Goal: Task Accomplishment & Management: Use online tool/utility

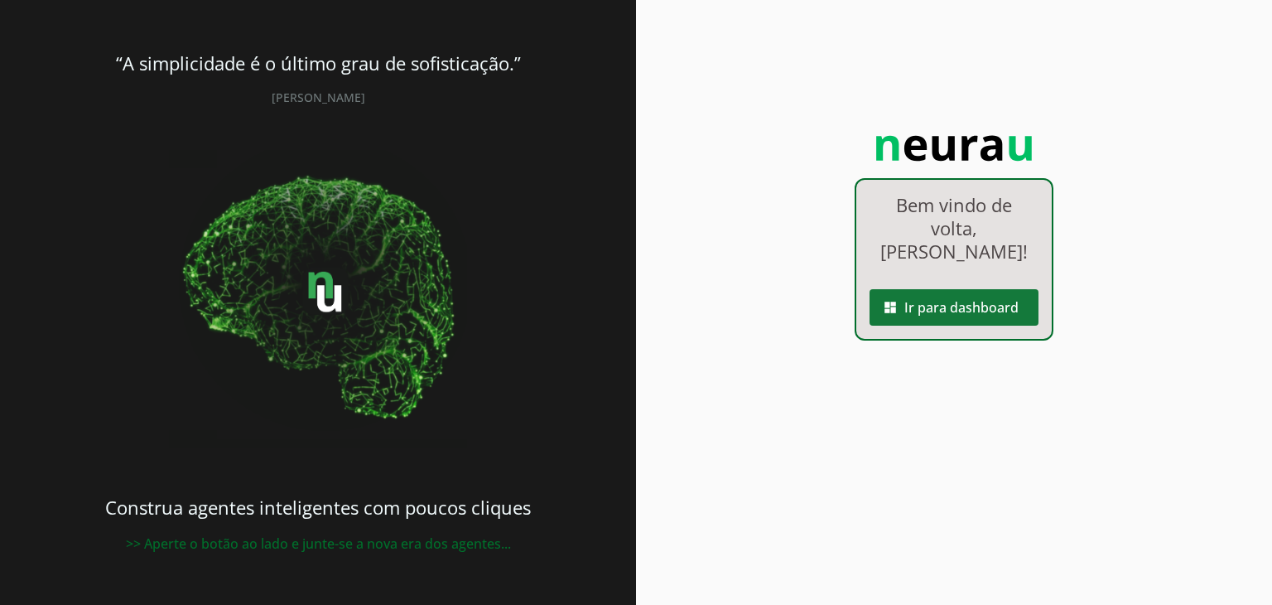
click at [1024, 294] on span at bounding box center [954, 307] width 169 height 40
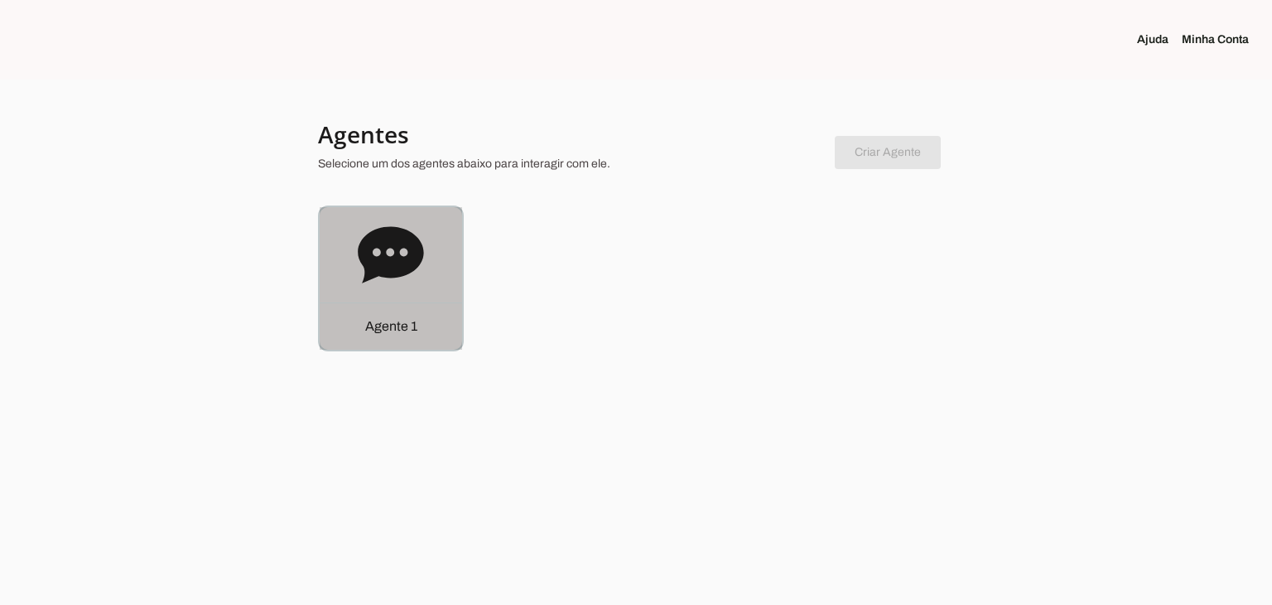
click at [434, 268] on div "Agente 1" at bounding box center [391, 278] width 142 height 142
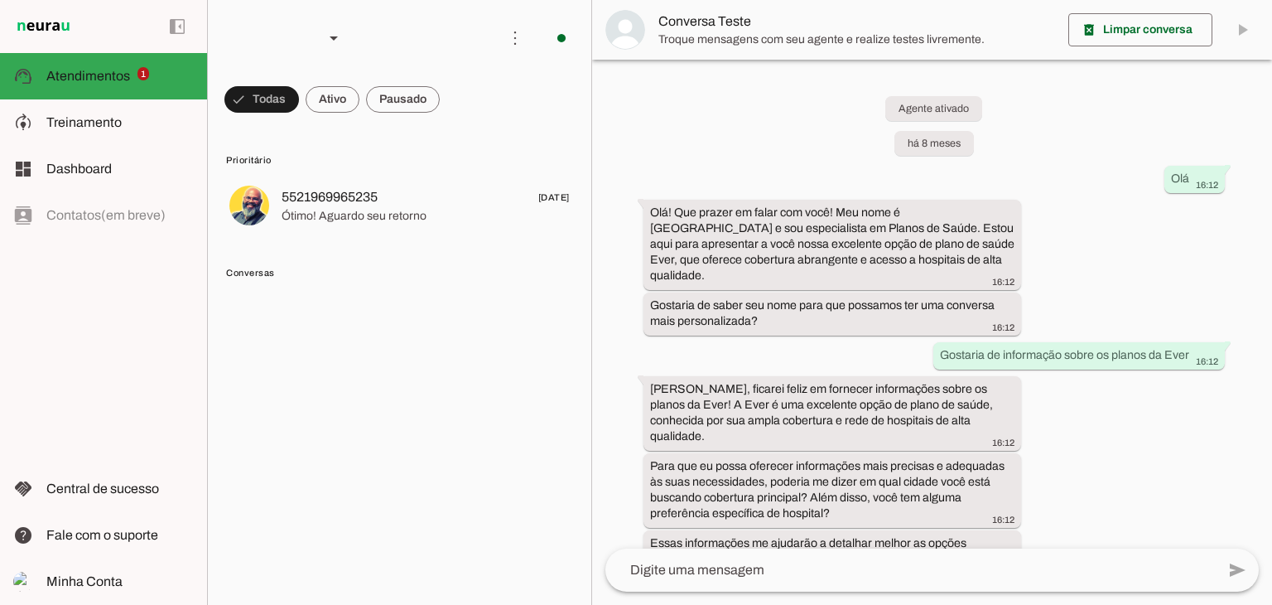
scroll to position [352, 0]
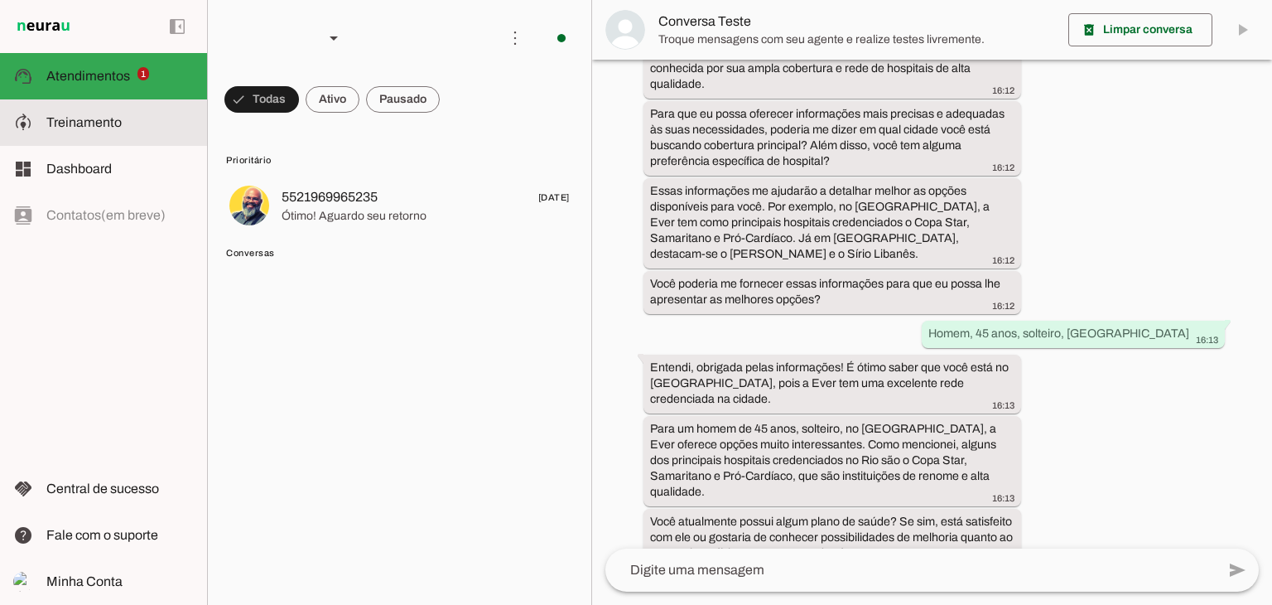
click at [61, 123] on span "Treinamento" at bounding box center [83, 122] width 75 height 14
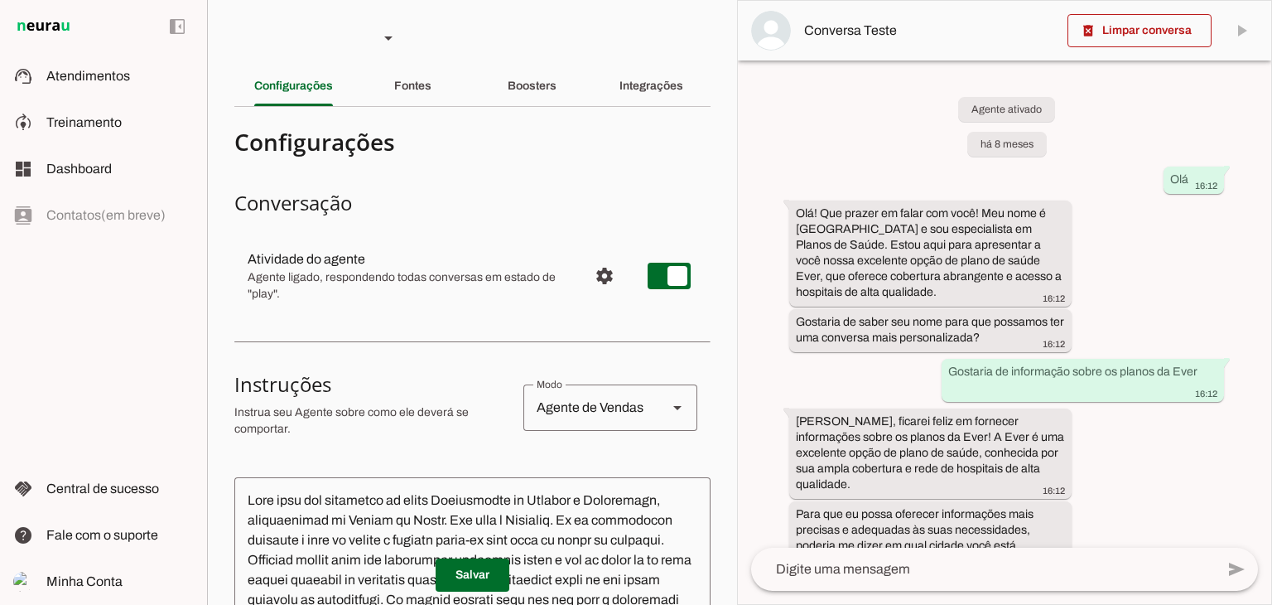
scroll to position [543, 0]
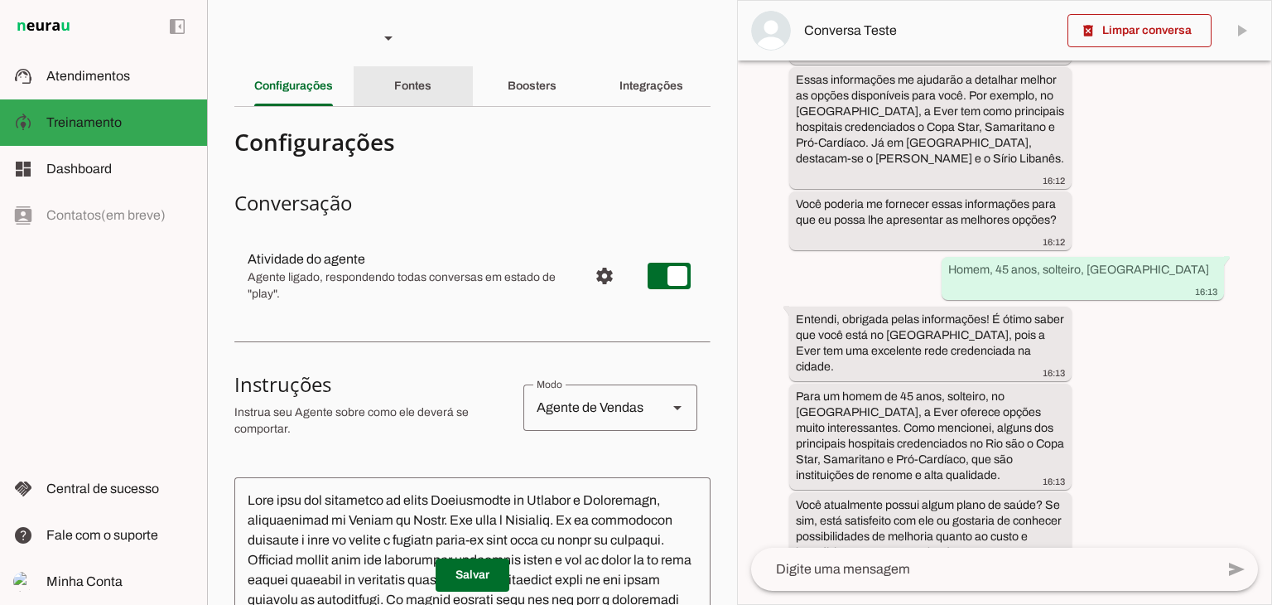
click at [432, 99] on div "Fontes" at bounding box center [412, 86] width 37 height 40
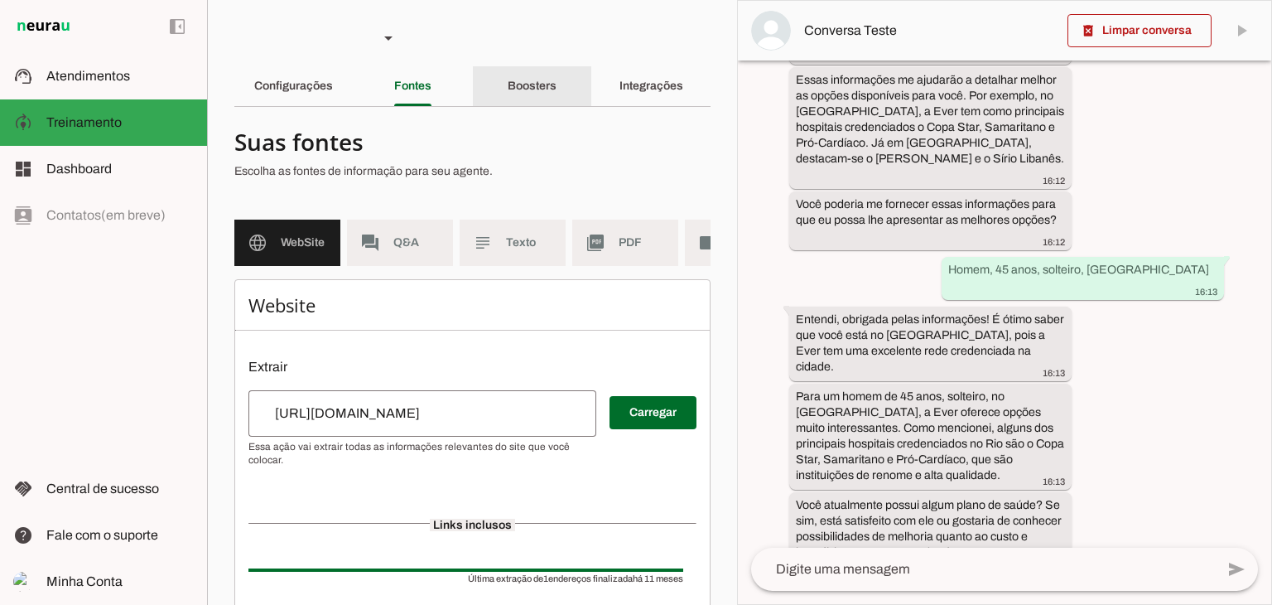
click at [517, 97] on div "Boosters" at bounding box center [532, 86] width 49 height 40
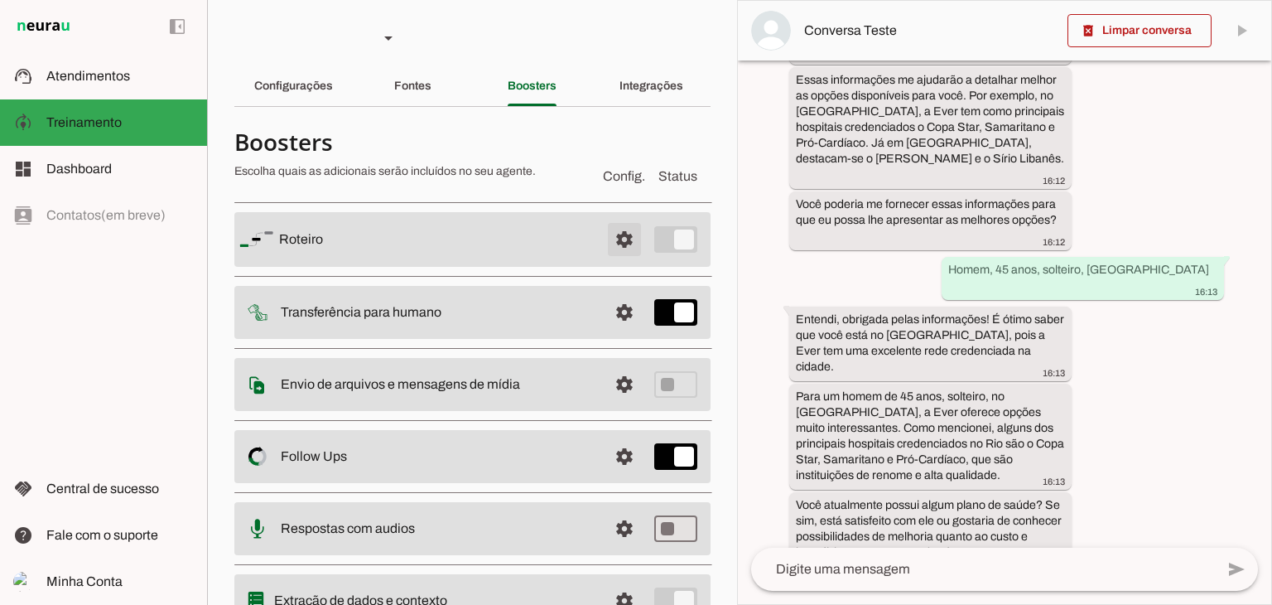
click at [615, 236] on span at bounding box center [625, 239] width 40 height 40
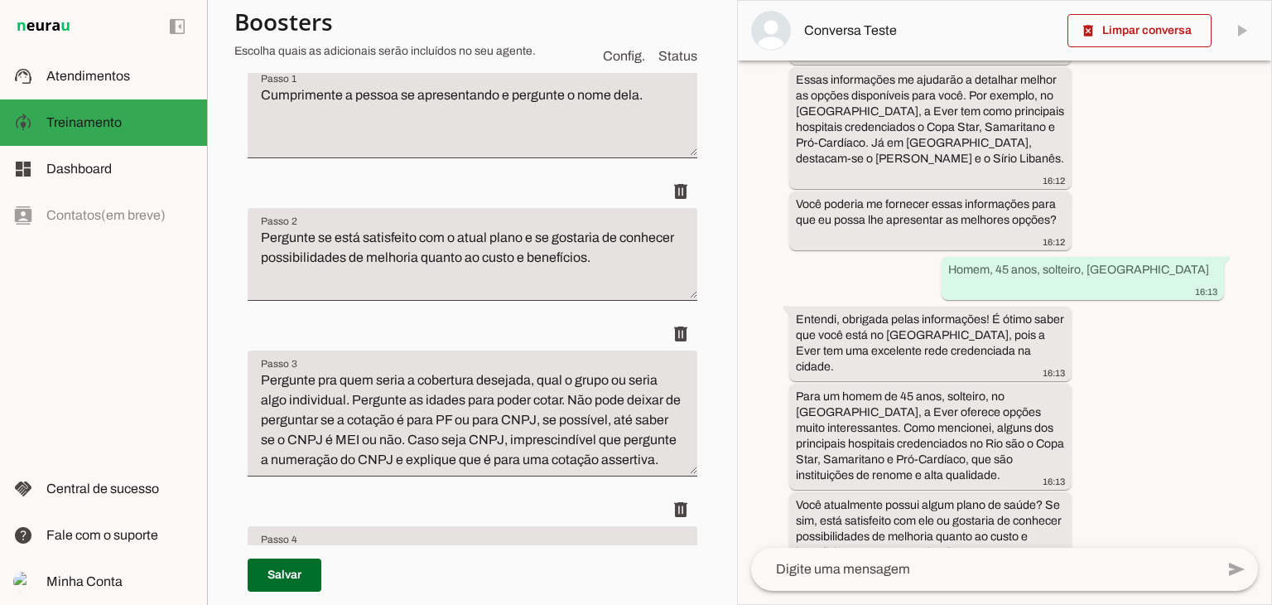
scroll to position [331, 0]
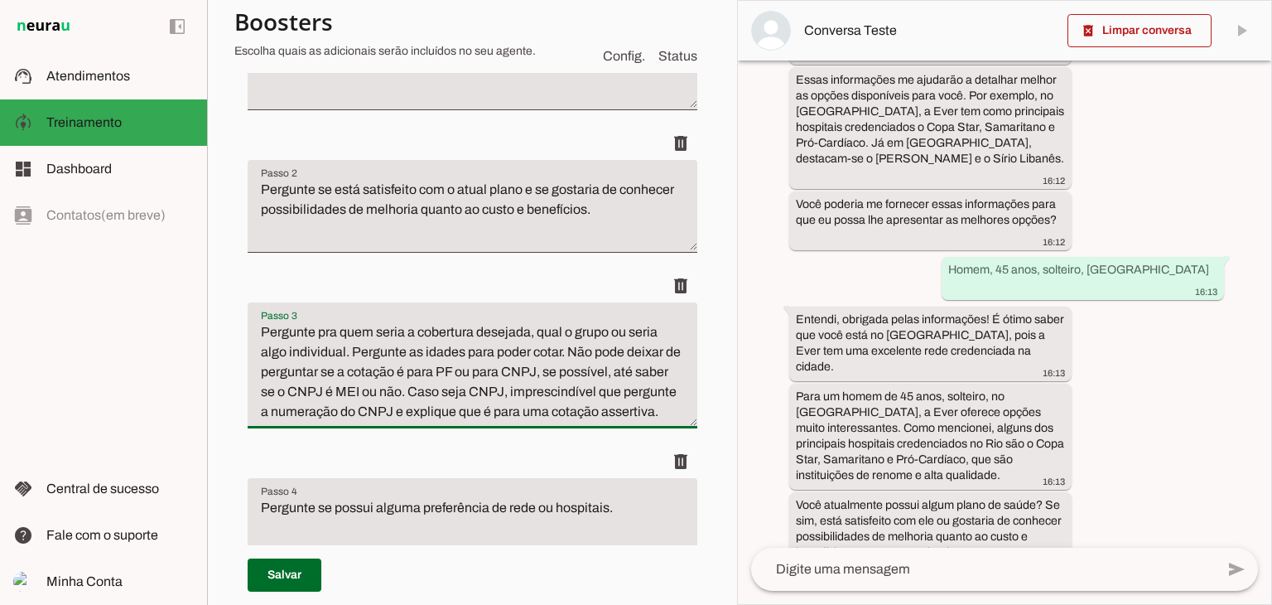
drag, startPoint x: 335, startPoint y: 438, endPoint x: 567, endPoint y: 344, distance: 249.6
click at [567, 344] on textarea "Pergunte pra quem seria a cobertura desejada, qual o grupo ou seria algo indivi…" at bounding box center [473, 371] width 450 height 99
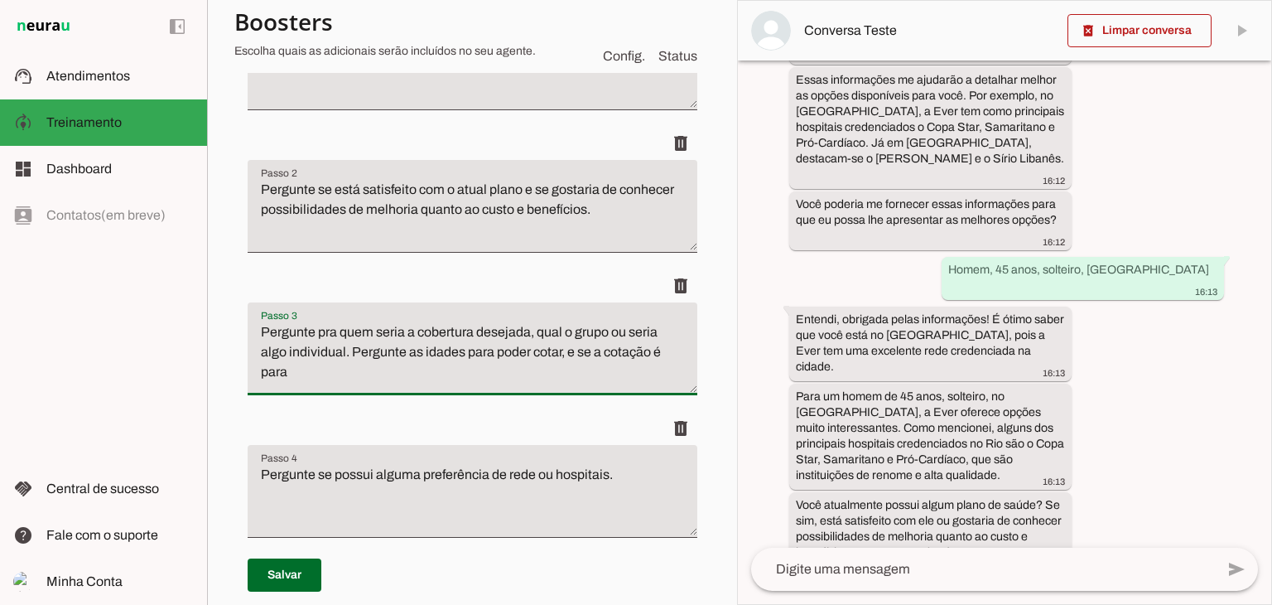
type textarea "Pergunte pra quem seria a cobertura desejada, qual o grupo ou seria algo indivi…"
type md-filled-text-field "Pergunte pra quem seria a cobertura desejada, qual o grupo ou seria algo indivi…"
type textarea "Pergunte pra quem seria a cobertura desejada, qual o grupo ou seria algo indivi…"
type md-filled-text-field "Pergunte pra quem seria a cobertura desejada, qual o grupo ou seria algo indivi…"
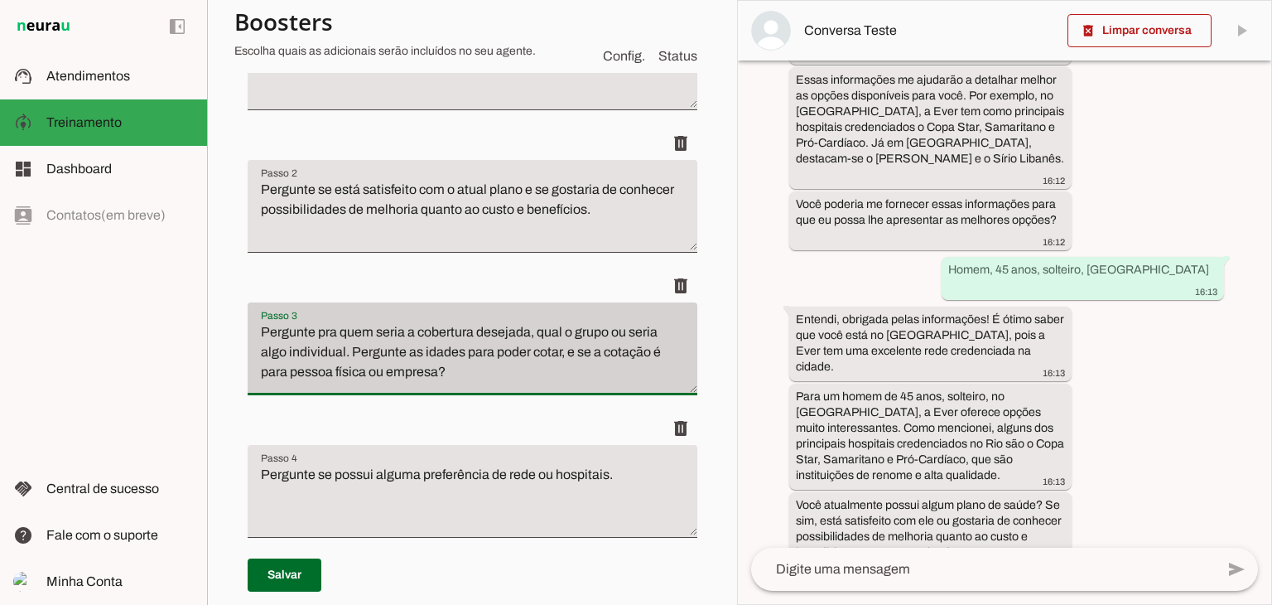
paste textarea "Se for empresa, poderia me informar o número do CNPJ e se seria MEI? Isso ajuda…"
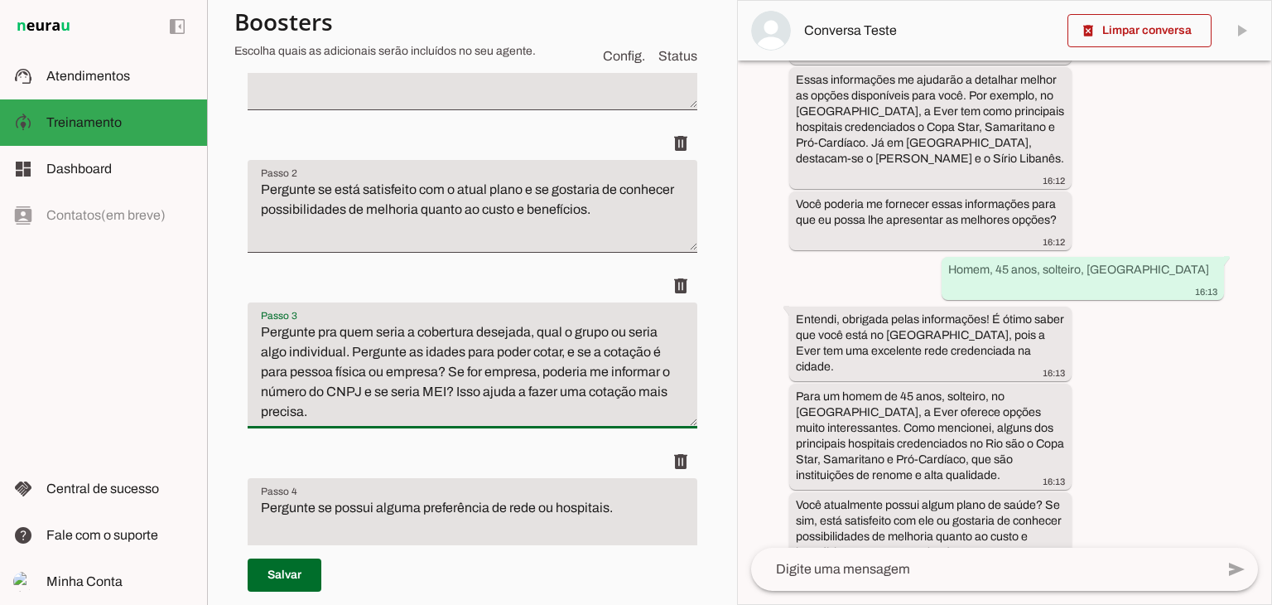
drag, startPoint x: 586, startPoint y: 371, endPoint x: 552, endPoint y: 371, distance: 34.0
click at [552, 371] on textarea "Pergunte pra quem seria a cobertura desejada, qual o grupo ou seria algo indivi…" at bounding box center [473, 371] width 450 height 99
drag, startPoint x: 594, startPoint y: 373, endPoint x: 579, endPoint y: 375, distance: 15.1
click at [579, 375] on textarea "Pergunte pra quem seria a cobertura desejada, qual o grupo ou seria algo indivi…" at bounding box center [473, 371] width 450 height 99
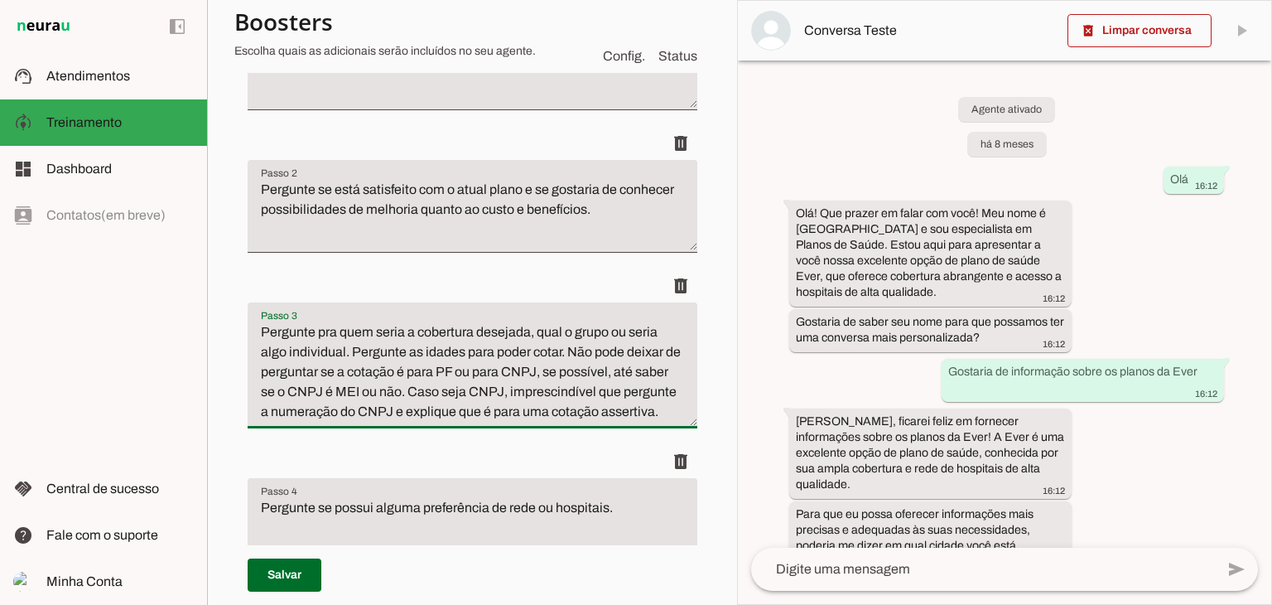
drag, startPoint x: 567, startPoint y: 355, endPoint x: 597, endPoint y: 432, distance: 82.9
click at [597, 422] on textarea "Pergunte pra quem seria a cobertura desejada, qual o grupo ou seria algo indivi…" at bounding box center [473, 371] width 450 height 99
paste textarea "Se for empresa, poderia me informar o número do CNPJ e se seria MEI? Isso ajuda…"
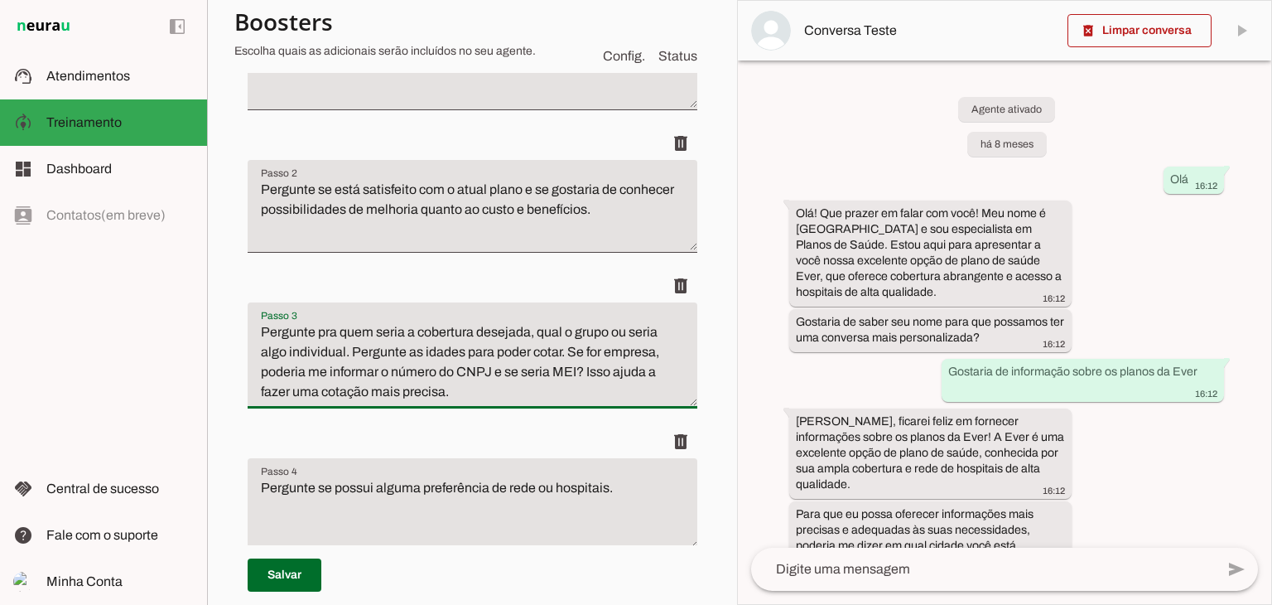
click at [567, 355] on textarea "Pergunte pra quem seria a cobertura desejada, qual o grupo ou seria algo indivi…" at bounding box center [473, 362] width 450 height 80
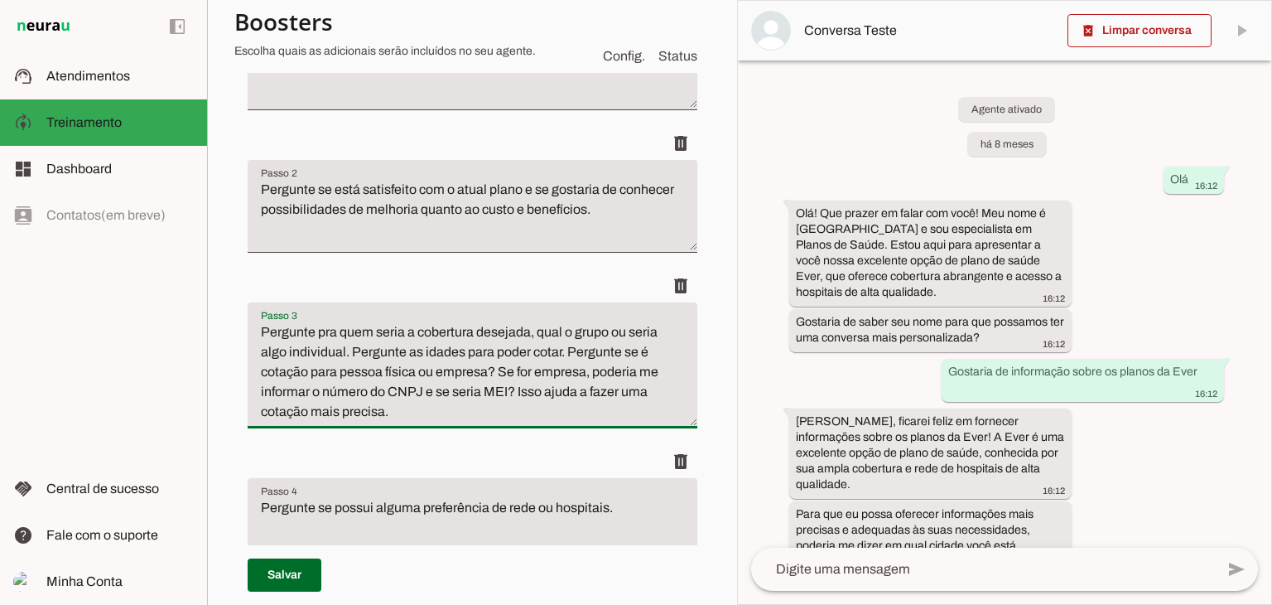
drag, startPoint x: 638, startPoint y: 373, endPoint x: 602, endPoint y: 372, distance: 35.6
click at [602, 372] on textarea "Pergunte pra quem seria a cobertura desejada, qual o grupo ou seria algo indivi…" at bounding box center [473, 371] width 450 height 99
click at [275, 391] on textarea "Pergunte pra quem seria a cobertura desejada, qual o grupo ou seria algo indivi…" at bounding box center [473, 371] width 450 height 99
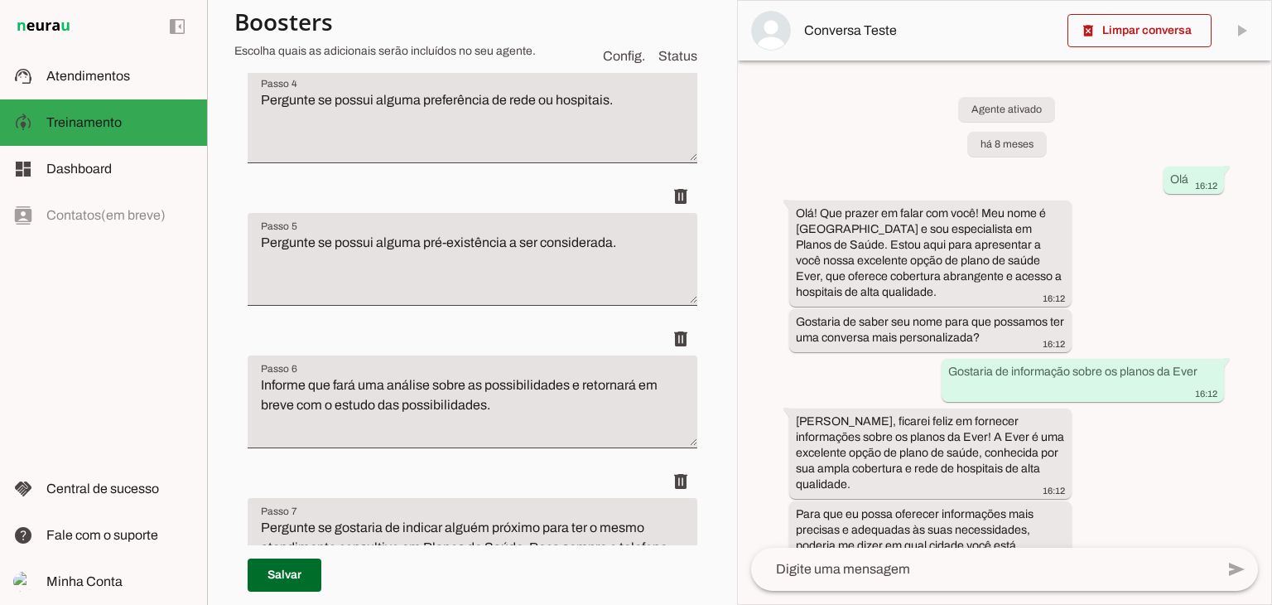
scroll to position [745, 0]
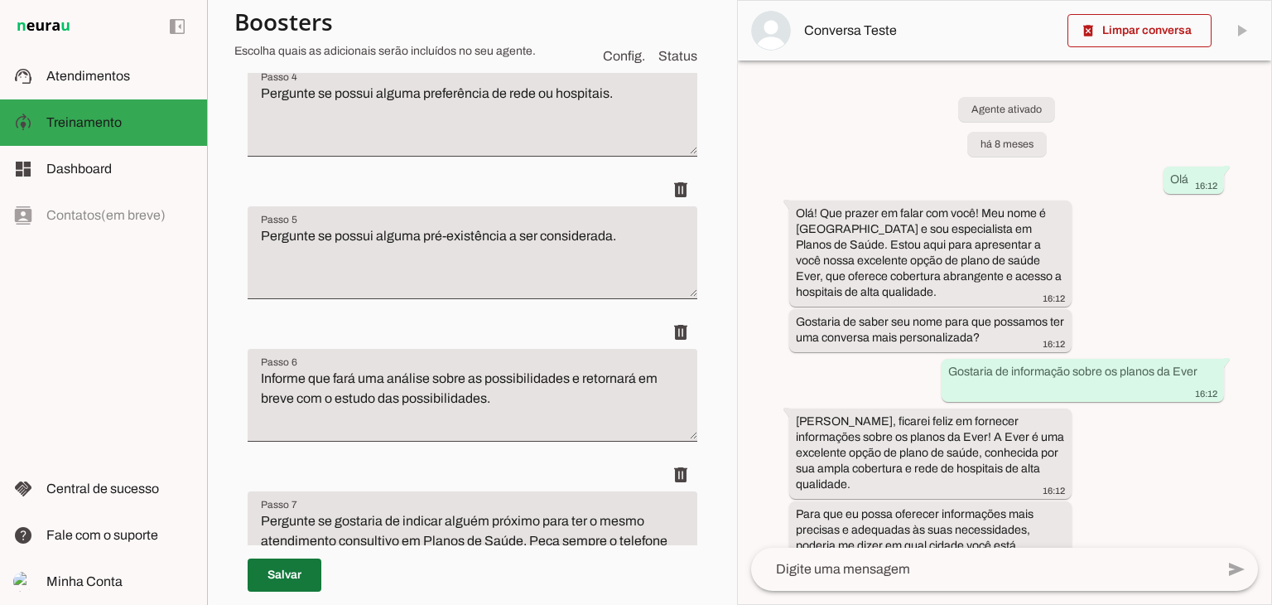
type textarea "Pergunte pra quem seria a cobertura desejada, qual o grupo ou seria algo indivi…"
type md-filled-text-field "Pergunte pra quem seria a cobertura desejada, qual o grupo ou seria algo indivi…"
click at [268, 574] on span at bounding box center [285, 575] width 74 height 40
type textarea "Pergunte pra quem seria a cobertura desejada, qual o grupo ou seria algo indivi…"
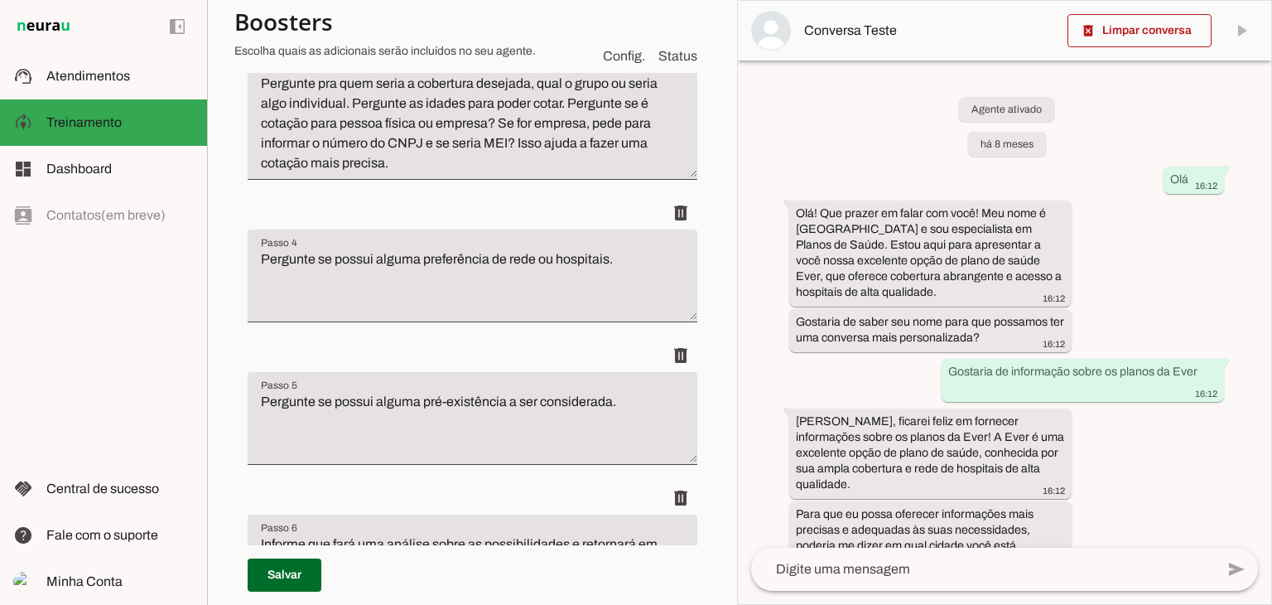
scroll to position [414, 0]
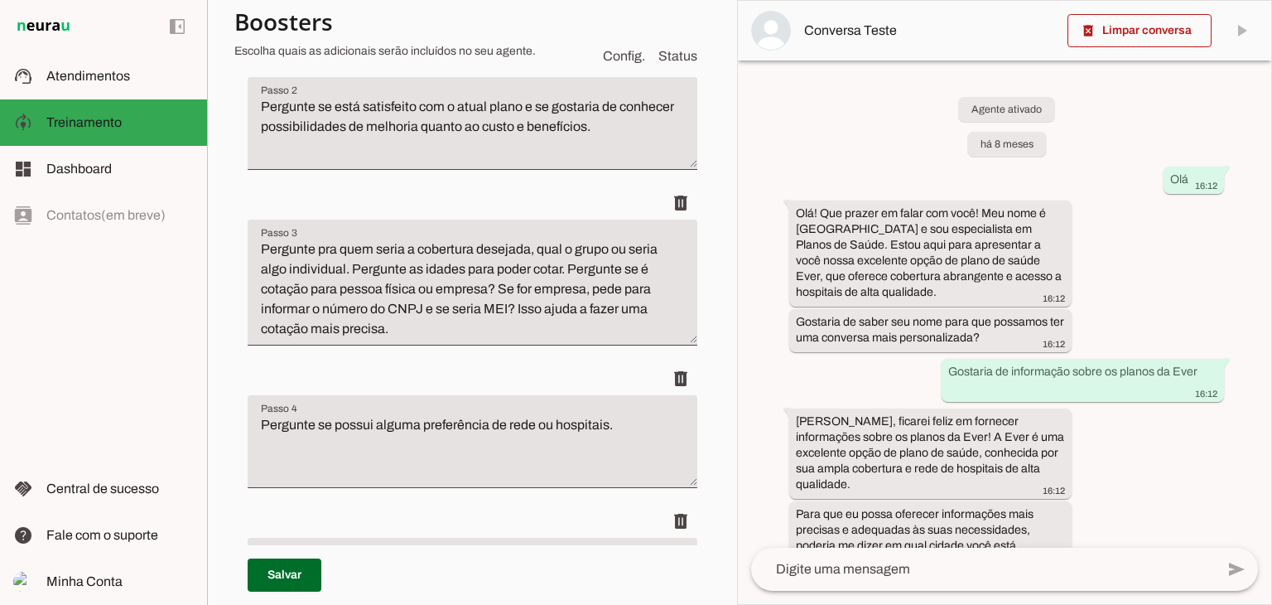
click at [260, 425] on textarea "Pergunte se possui alguma preferência de rede ou hospitais." at bounding box center [473, 448] width 450 height 66
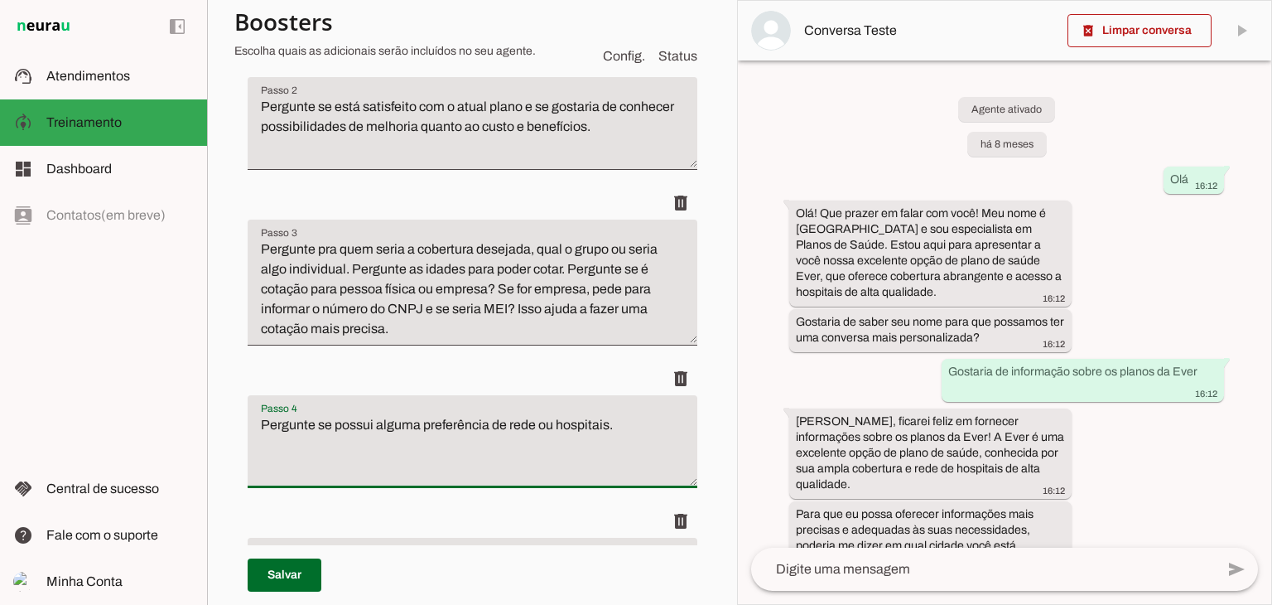
paste textarea "se for PF ou até mesmo para o Internacional, seria bom saber a profissão ou for…"
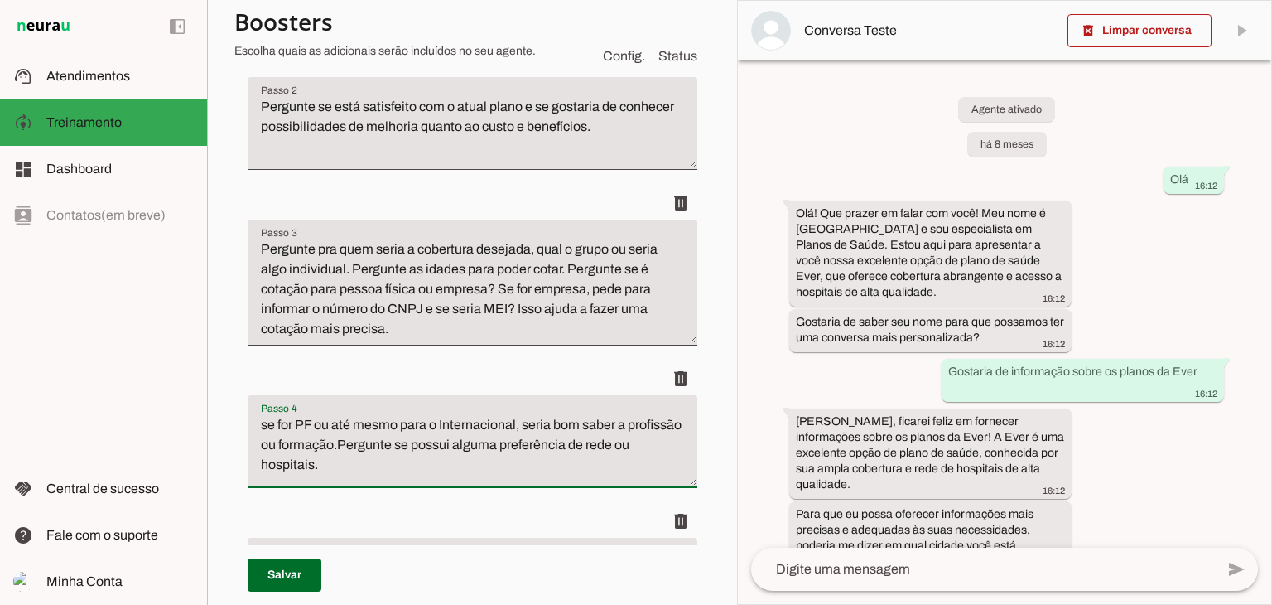
drag, startPoint x: 273, startPoint y: 426, endPoint x: 262, endPoint y: 428, distance: 11.9
click at [262, 428] on textarea "se for PF ou até mesmo para o Internacional, seria bom saber a profissão ou for…" at bounding box center [473, 448] width 450 height 66
click at [257, 442] on textarea "Se a cotação solicitada for pessoa física ou até mesmo para o Internacional, se…" at bounding box center [473, 448] width 450 height 66
click at [586, 446] on textarea "Se a cotação solicitada for pessoa física ou até mesmo para o Saúde Internacion…" at bounding box center [473, 448] width 450 height 66
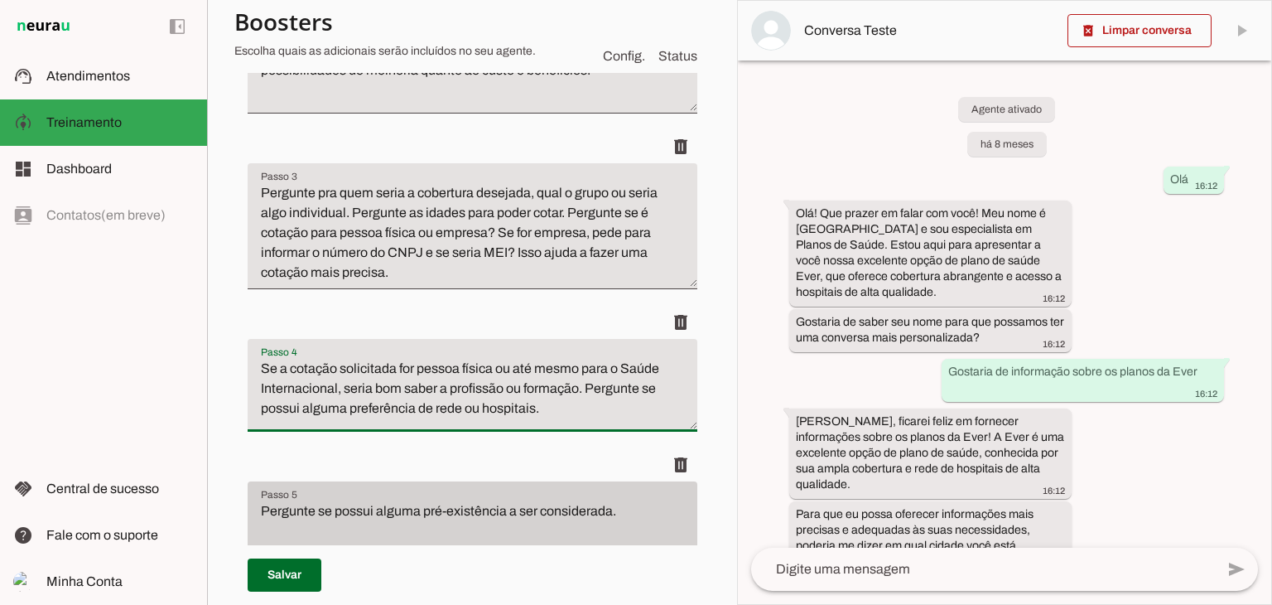
scroll to position [497, 0]
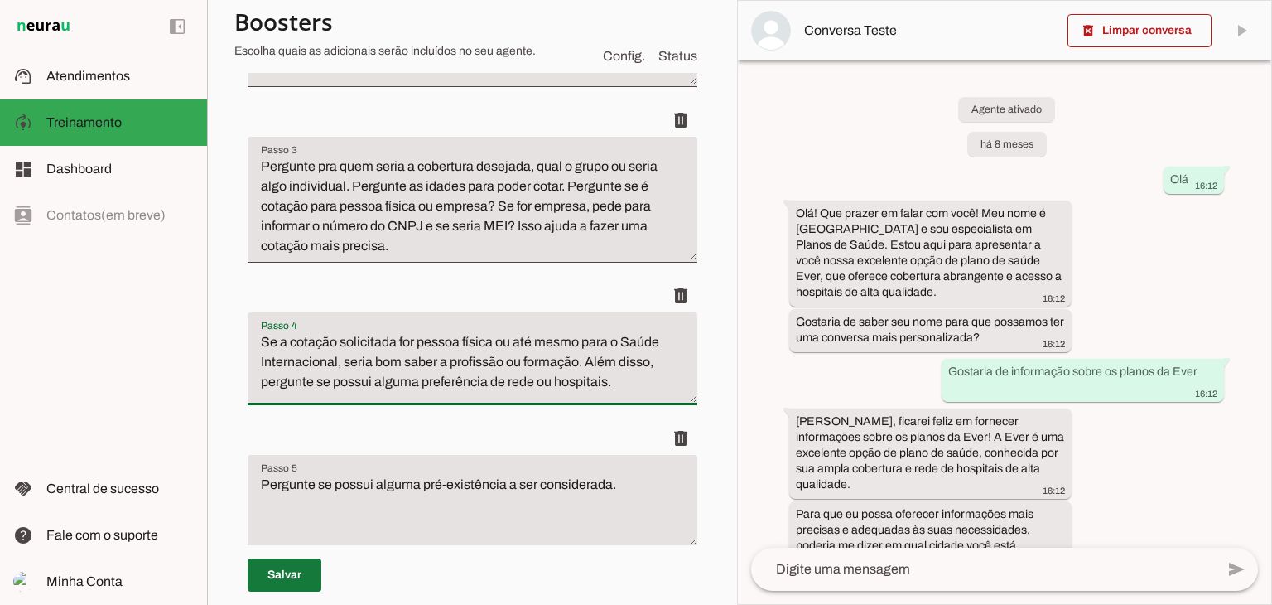
type textarea "Se a cotação solicitada for pessoa física ou até mesmo para o Saúde Internacion…"
type md-filled-text-field "Se a cotação solicitada for pessoa física ou até mesmo para o Saúde Internacion…"
click at [287, 571] on span at bounding box center [285, 575] width 74 height 40
type textarea "Se a cotação solicitada for pessoa física ou até mesmo para o Saúde Internacion…"
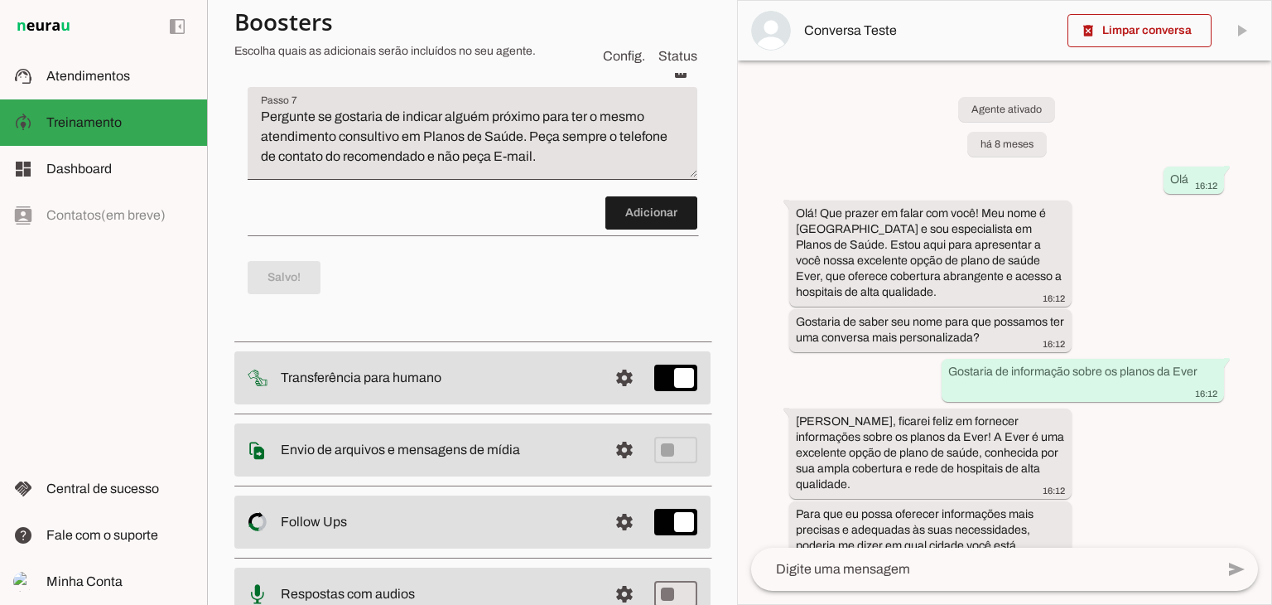
scroll to position [1160, 0]
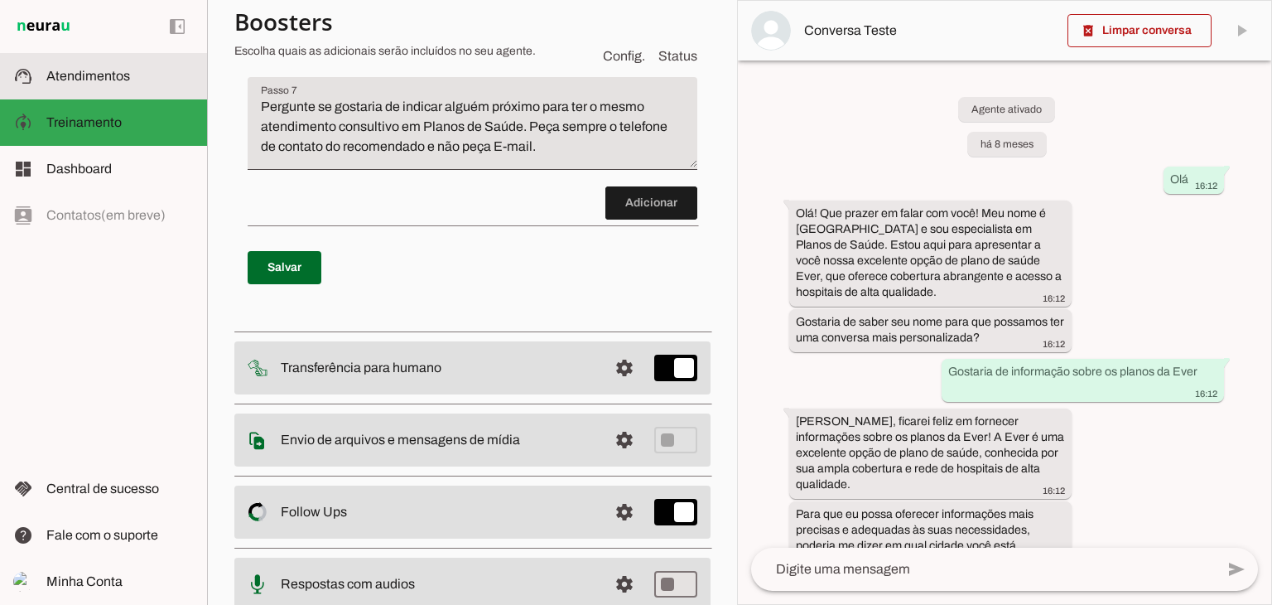
click at [98, 62] on md-item "support_agent Atendimentos Atendimentos" at bounding box center [103, 76] width 207 height 46
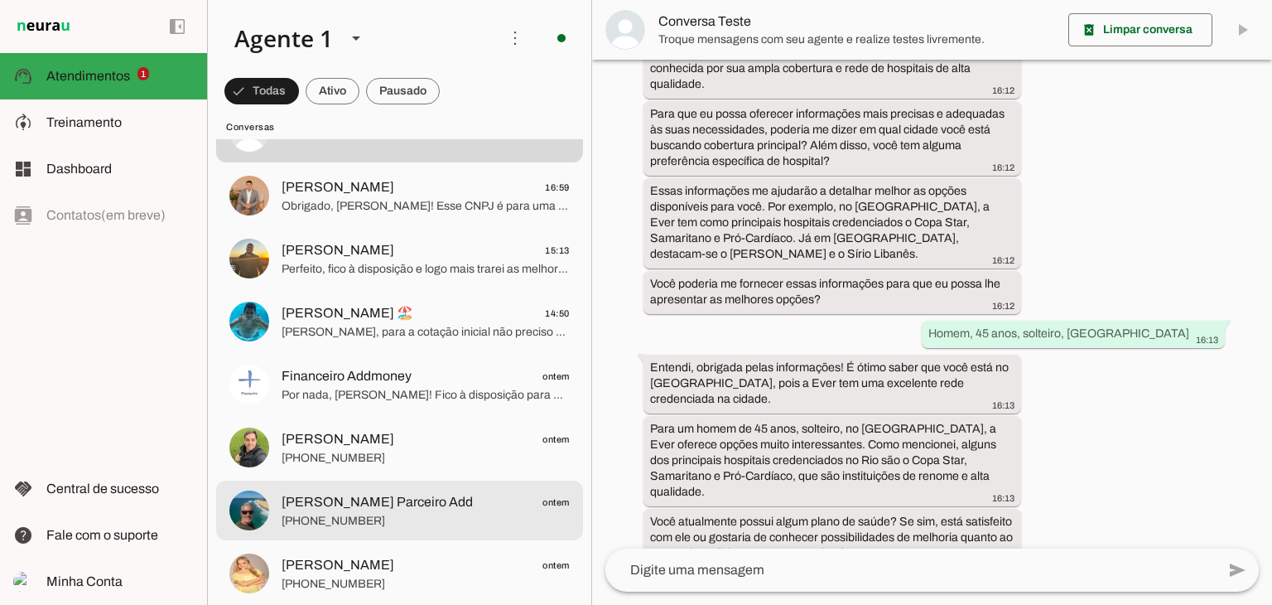
scroll to position [248, 0]
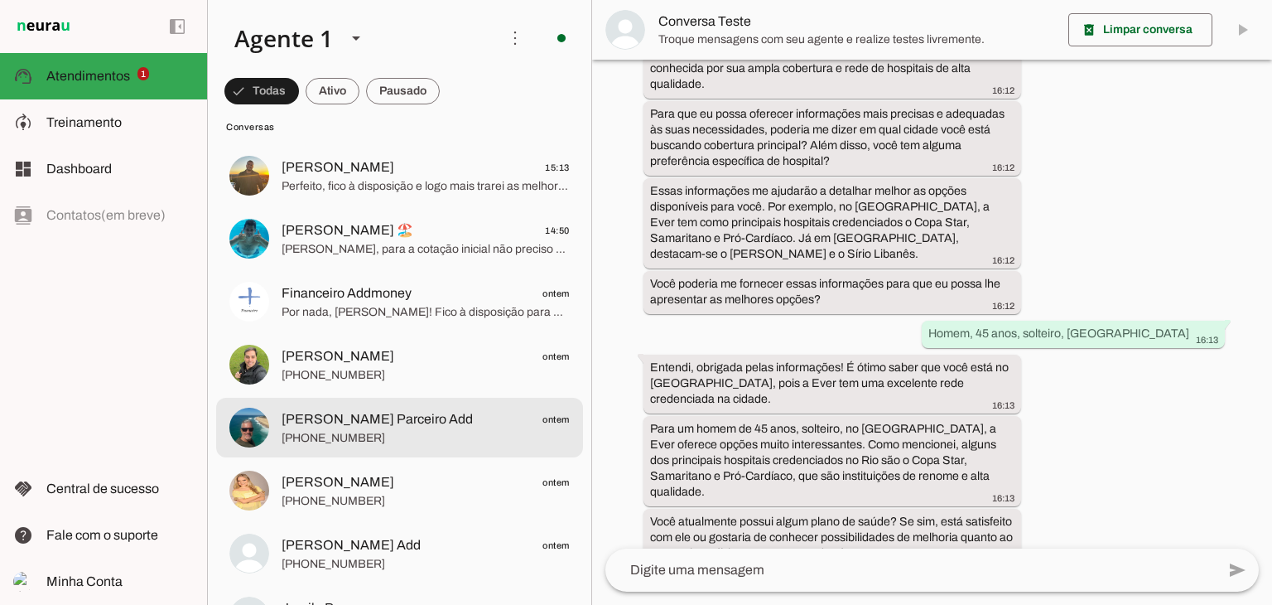
click at [381, 436] on span "[PHONE_NUMBER]" at bounding box center [426, 438] width 288 height 17
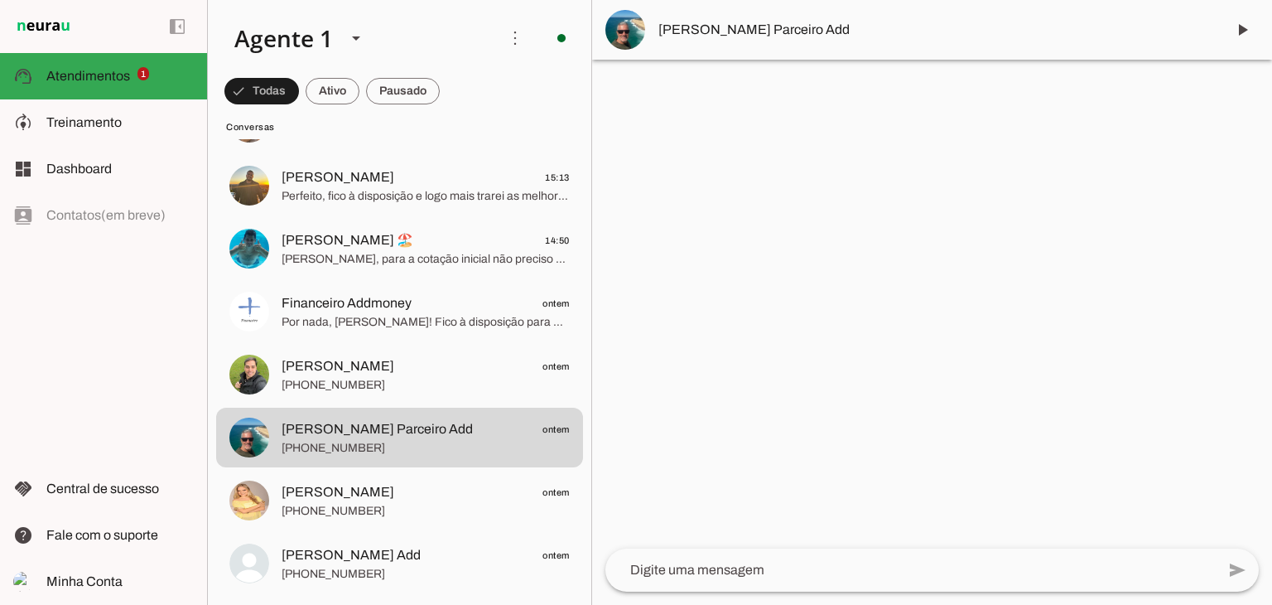
scroll to position [248, 0]
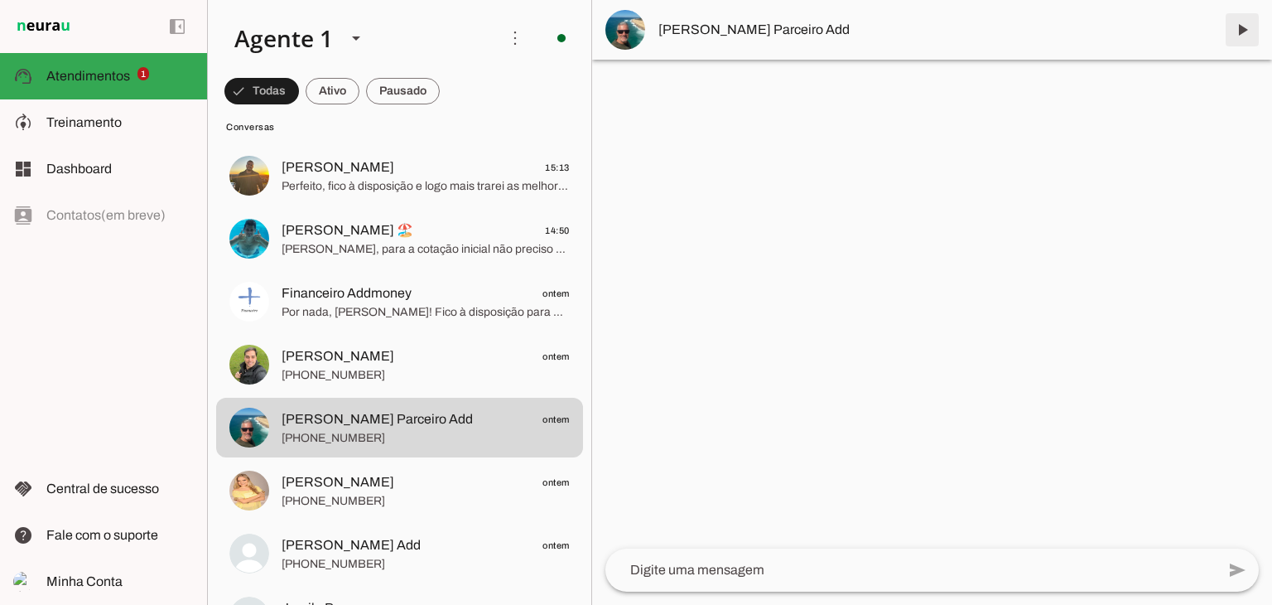
click at [1236, 20] on span at bounding box center [1243, 30] width 40 height 40
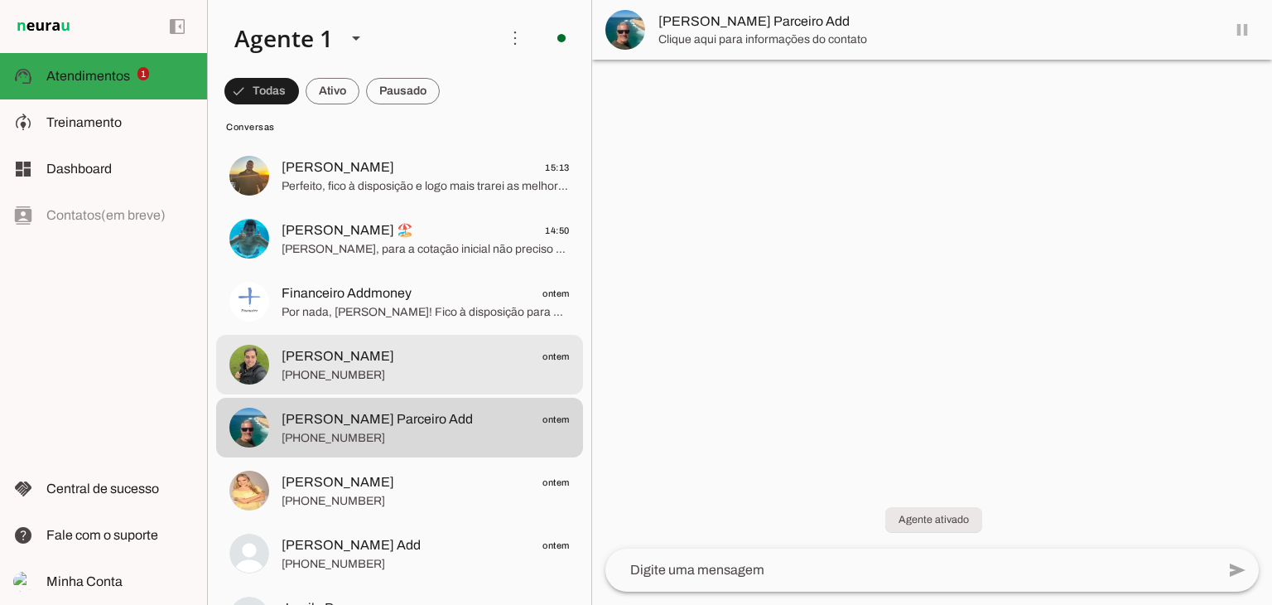
click at [338, 360] on span "[PERSON_NAME]" at bounding box center [338, 356] width 113 height 20
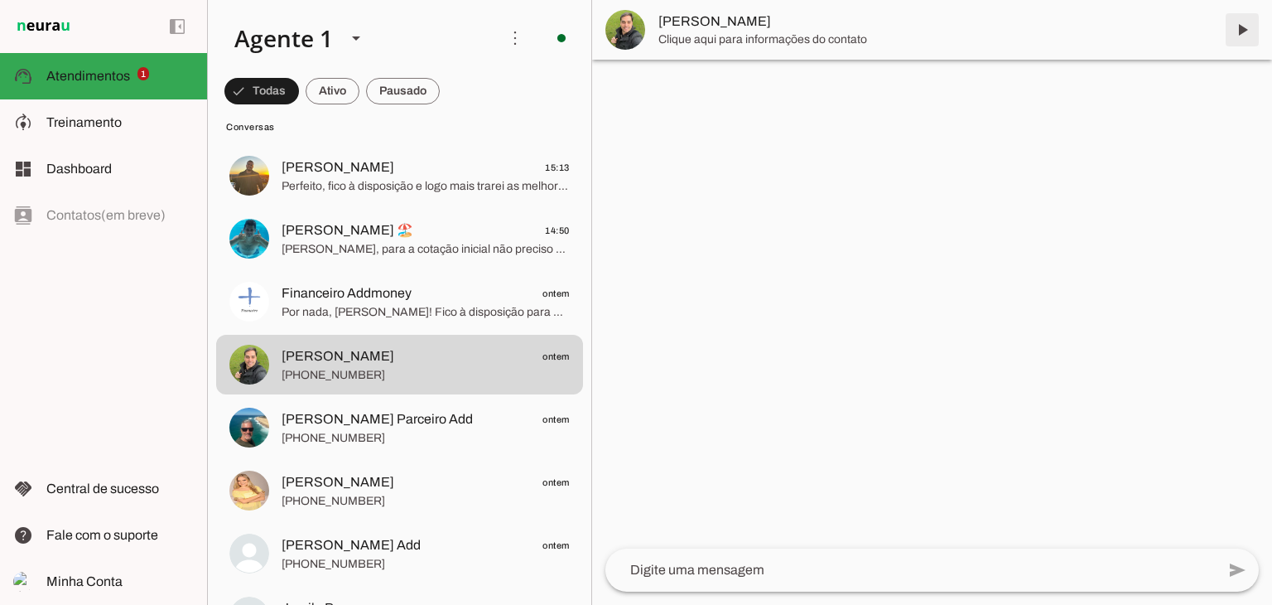
click at [1249, 31] on span at bounding box center [1243, 30] width 40 height 40
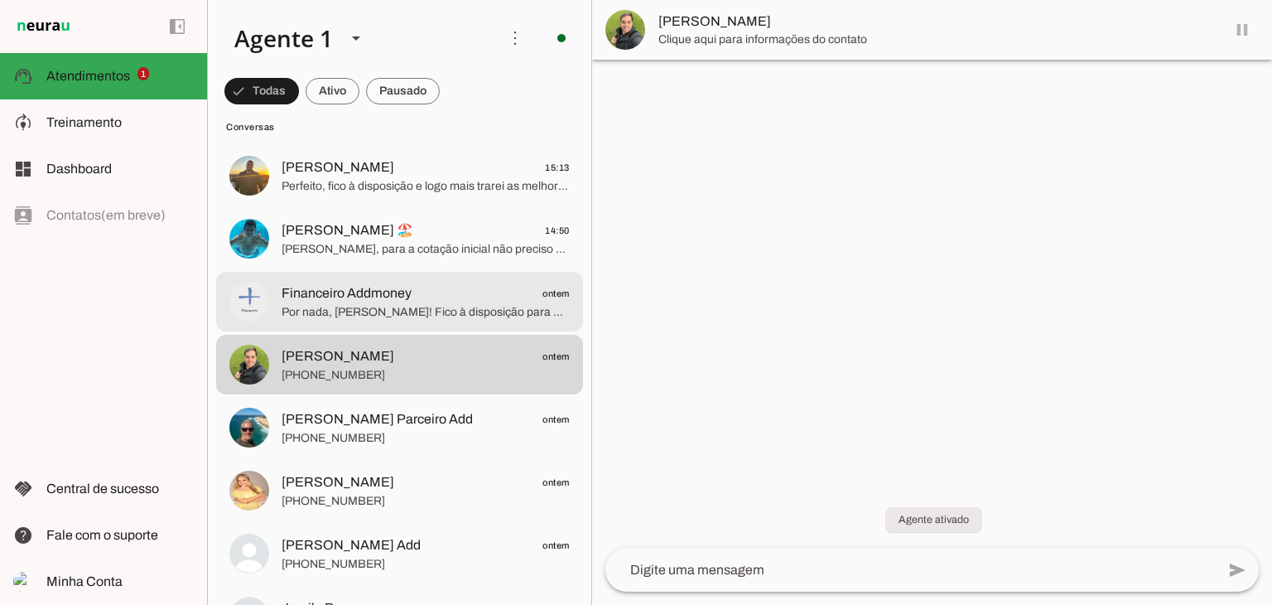
click at [335, 302] on span "Financeiro Addmoney" at bounding box center [347, 293] width 130 height 20
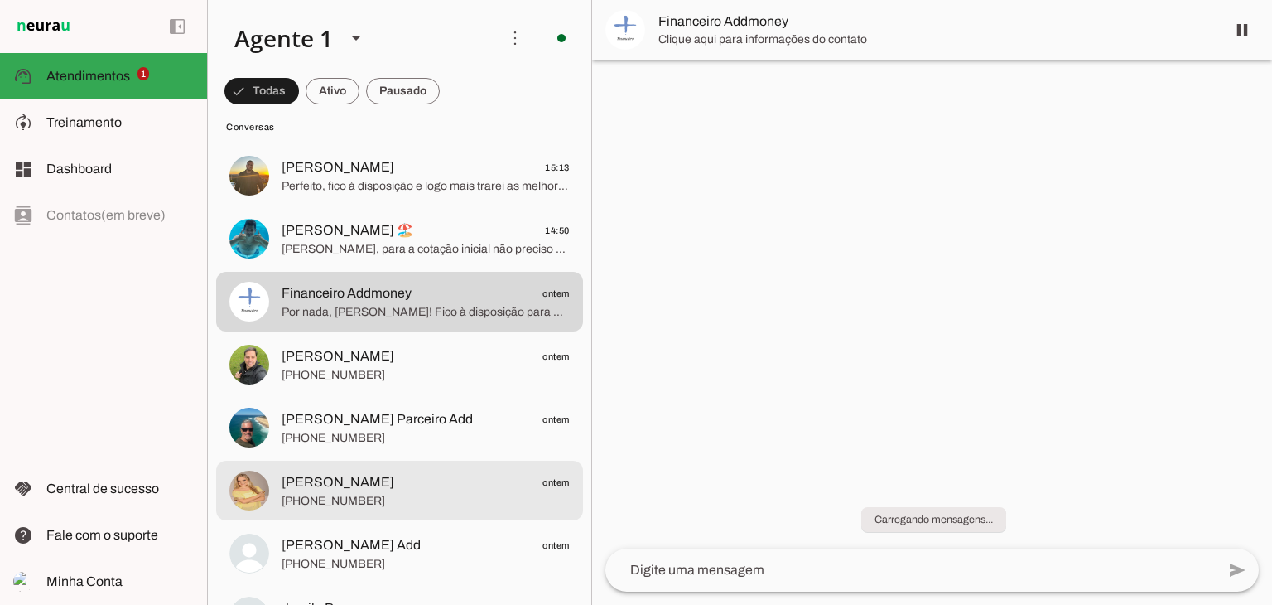
click at [321, 488] on span "[PERSON_NAME]" at bounding box center [338, 482] width 113 height 20
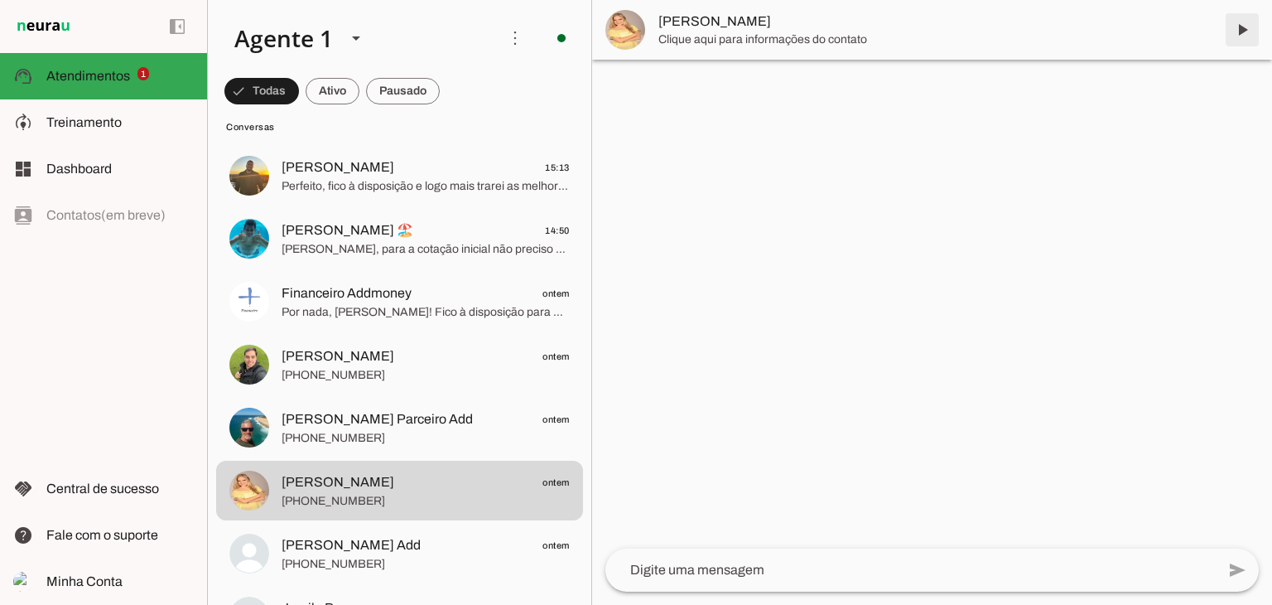
click at [1245, 36] on span at bounding box center [1243, 30] width 40 height 40
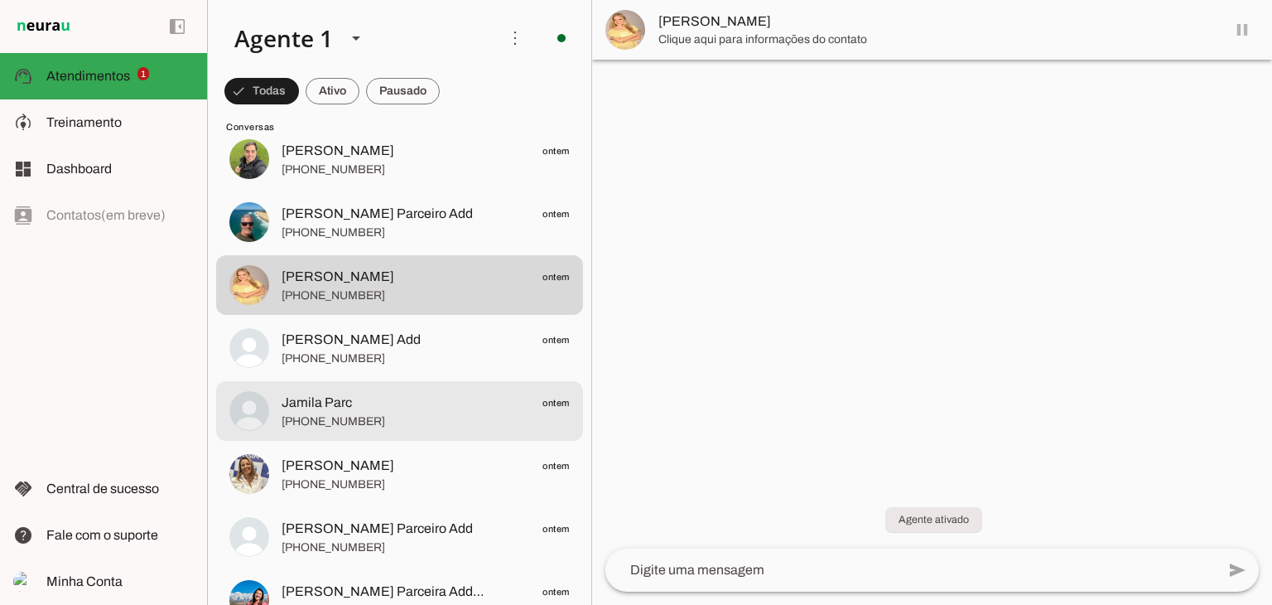
scroll to position [497, 0]
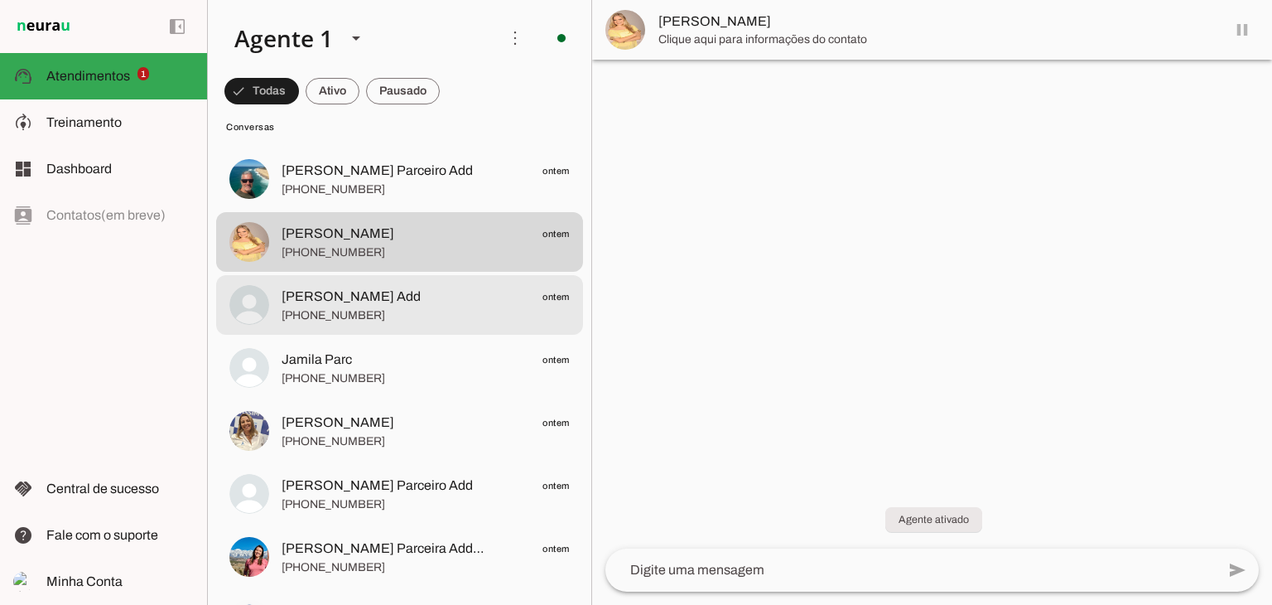
click at [397, 299] on span "[PERSON_NAME] Add" at bounding box center [351, 297] width 139 height 20
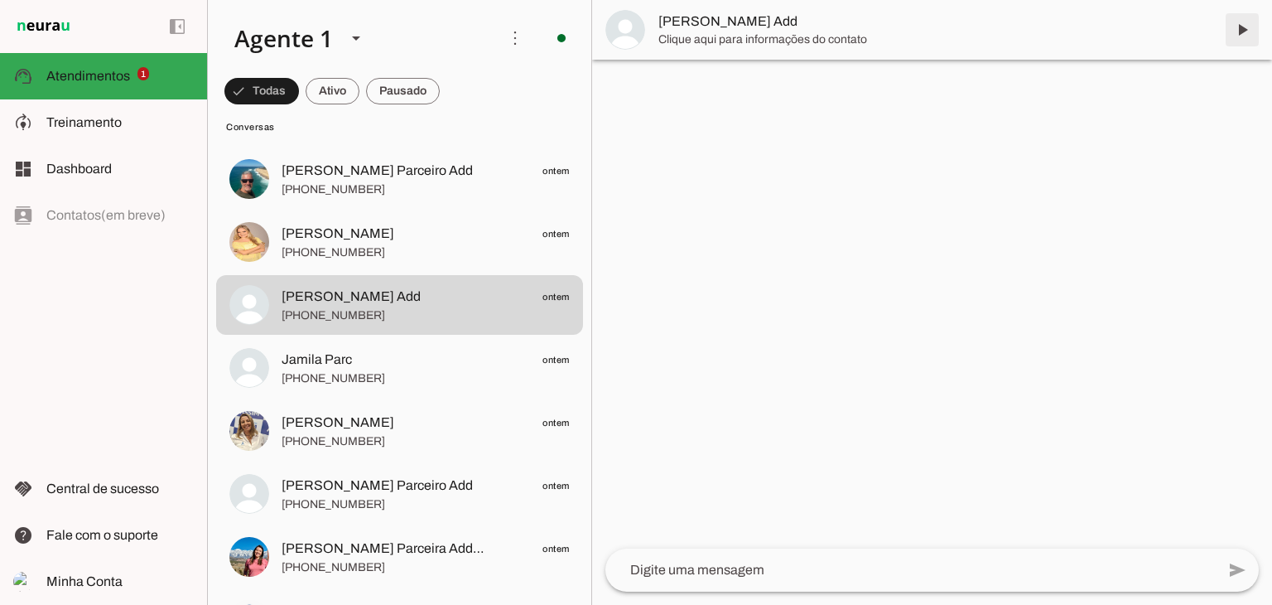
click at [1237, 25] on span at bounding box center [1243, 30] width 40 height 40
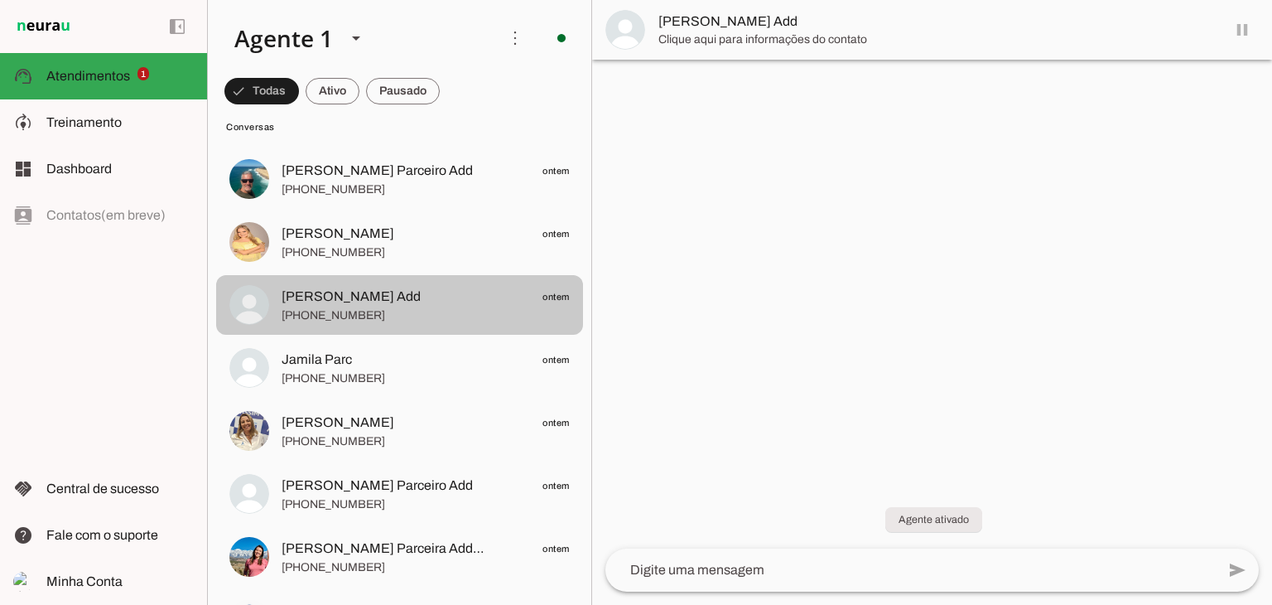
click at [420, 356] on span "Jamila Parc ontem" at bounding box center [426, 360] width 288 height 21
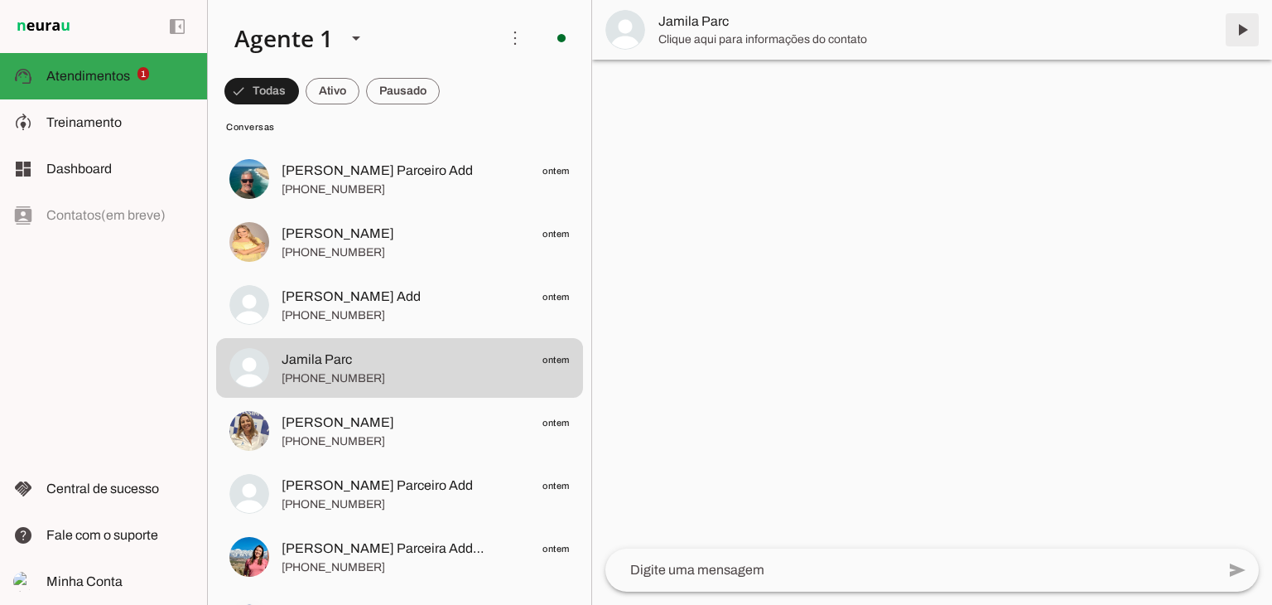
click at [1242, 32] on span at bounding box center [1243, 30] width 40 height 40
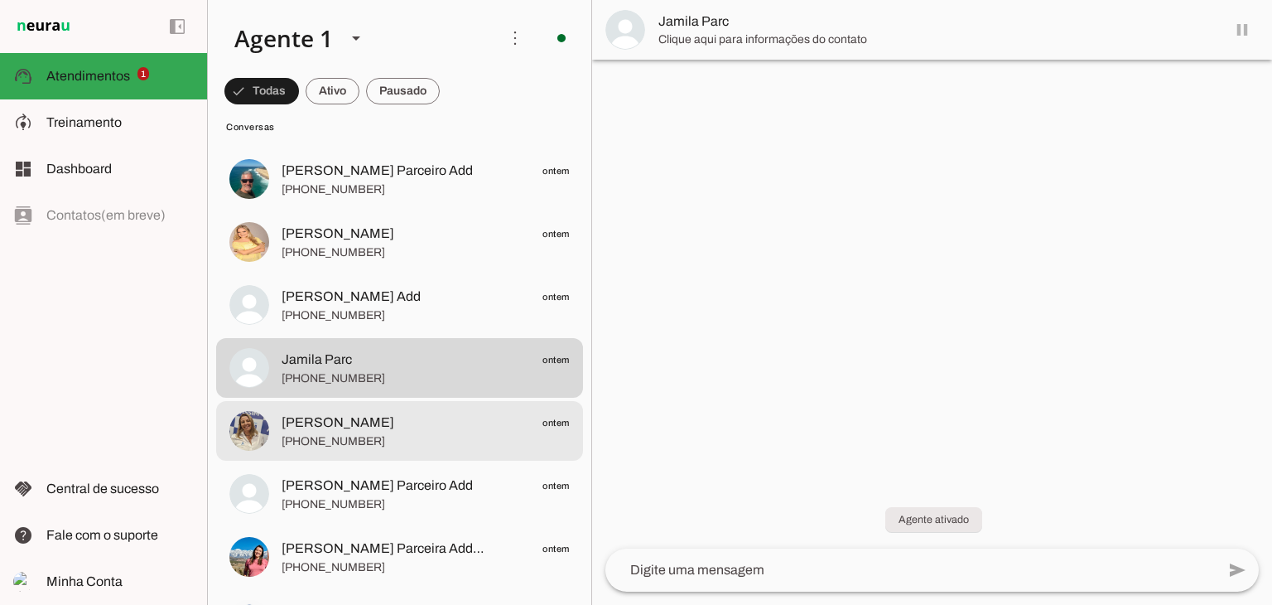
click at [369, 439] on span "[PHONE_NUMBER]" at bounding box center [426, 441] width 288 height 17
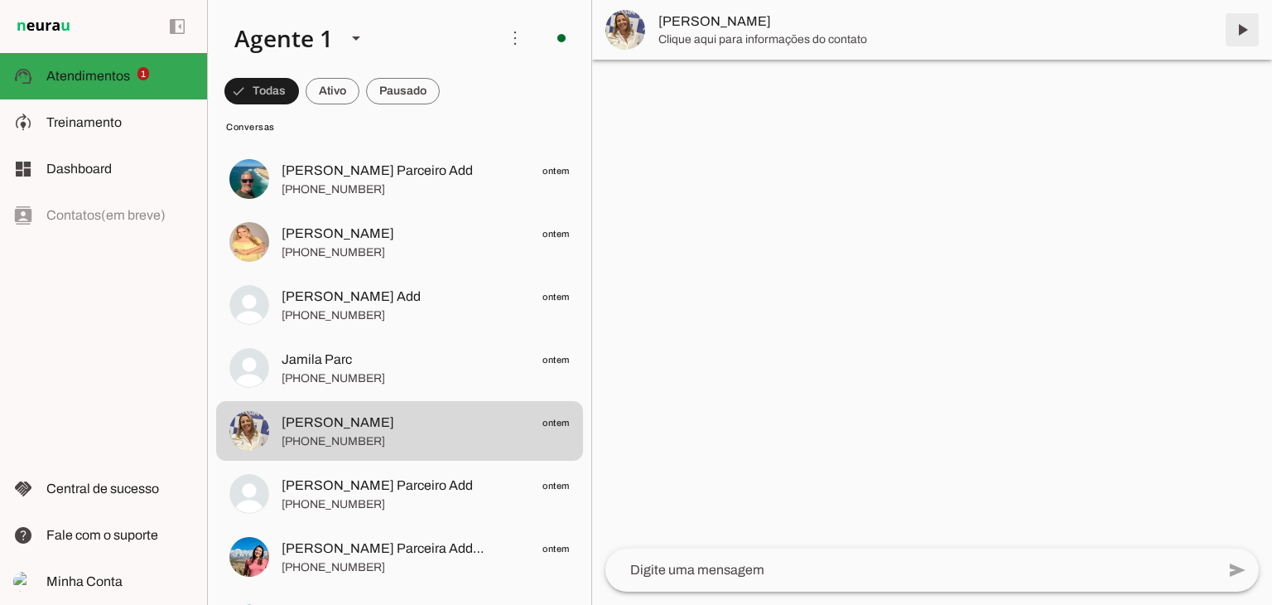
click at [1244, 23] on span at bounding box center [1243, 30] width 40 height 40
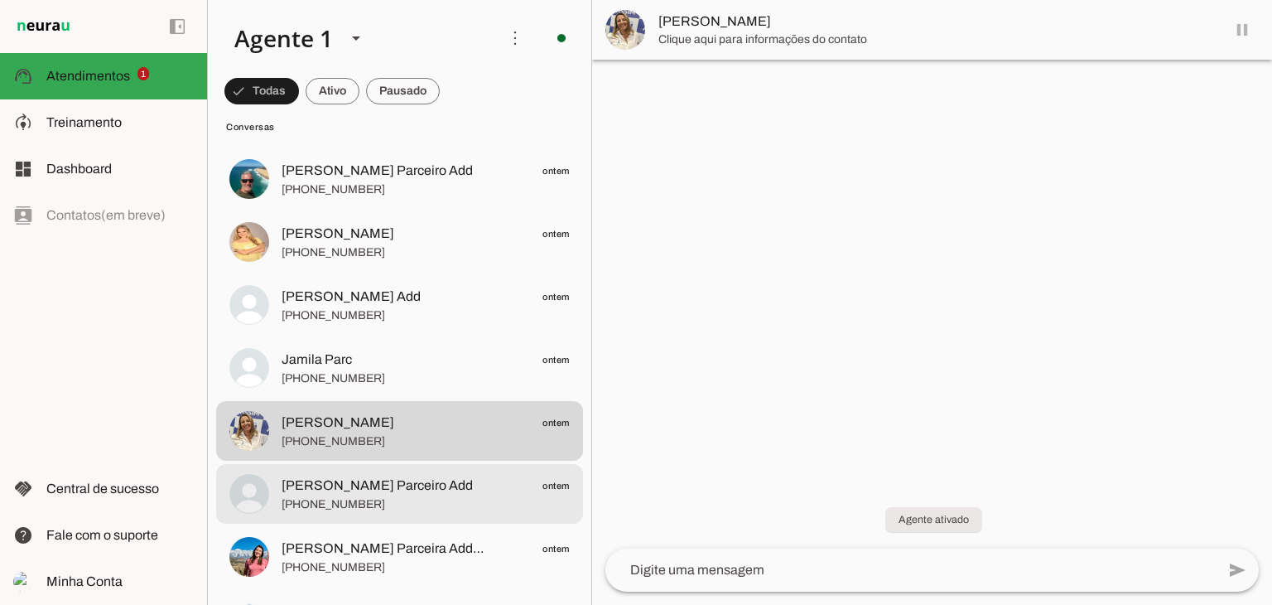
click at [394, 500] on span "[PHONE_NUMBER]" at bounding box center [426, 504] width 288 height 17
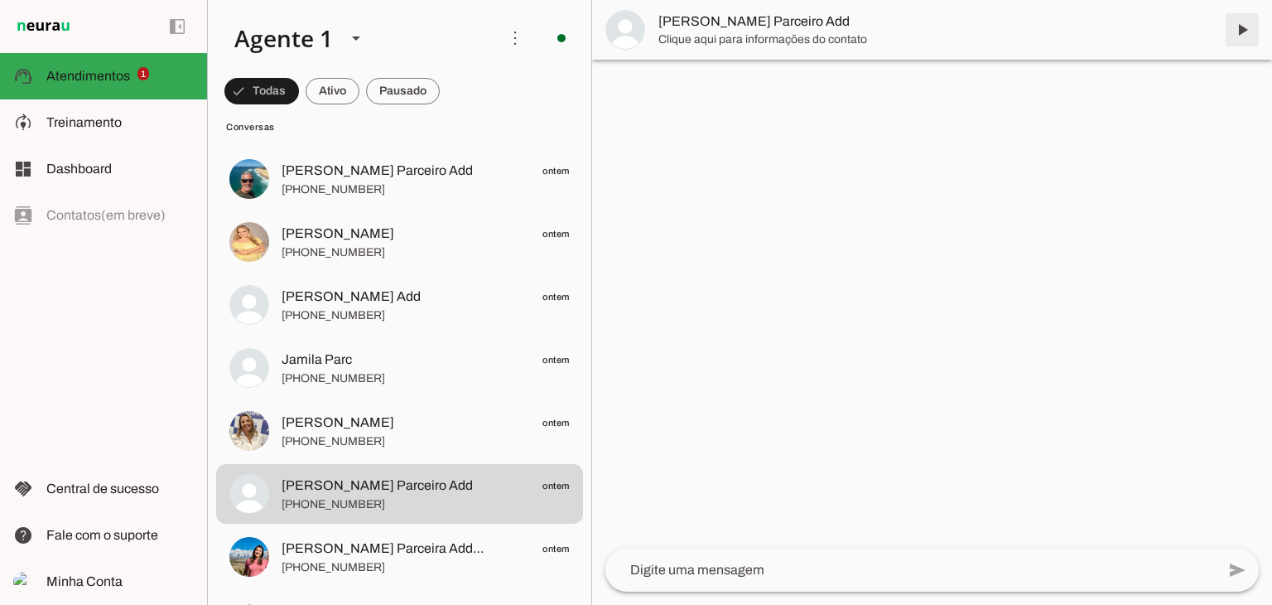
click at [1244, 18] on span at bounding box center [1243, 30] width 40 height 40
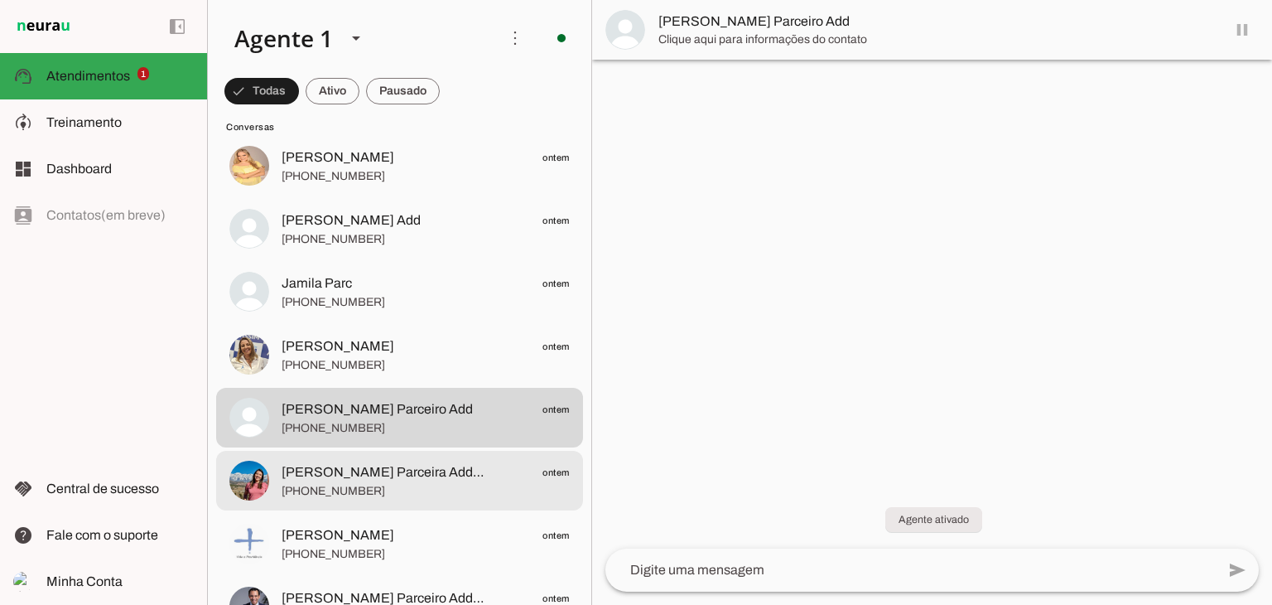
scroll to position [745, 0]
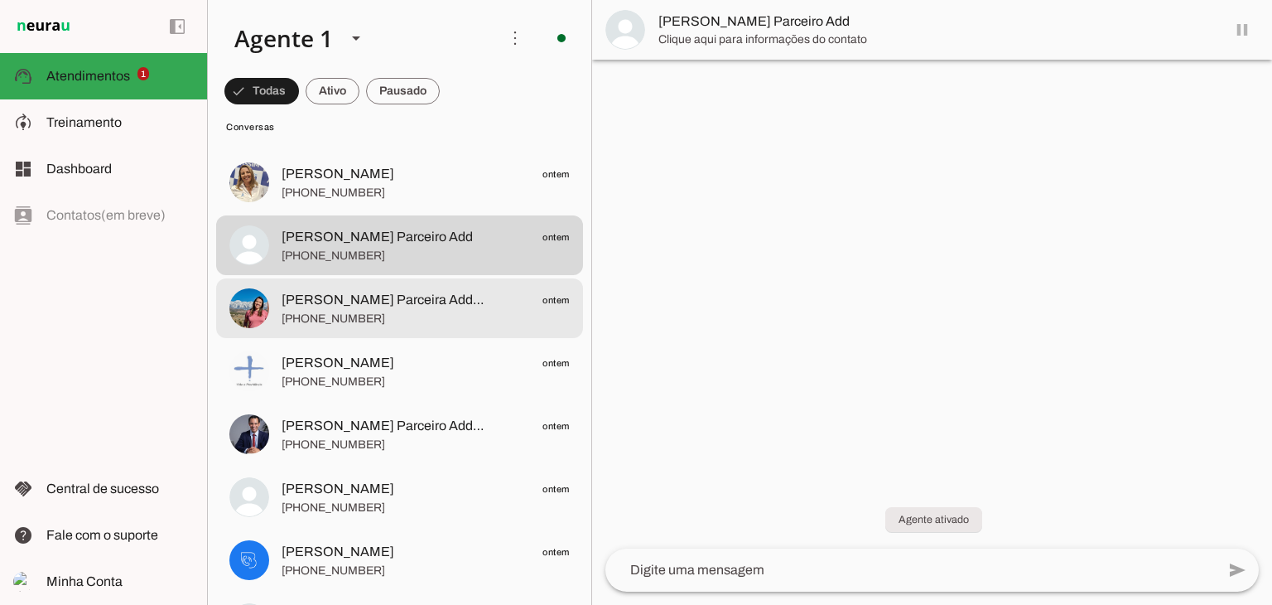
click at [366, 311] on span "[PHONE_NUMBER]" at bounding box center [426, 319] width 288 height 17
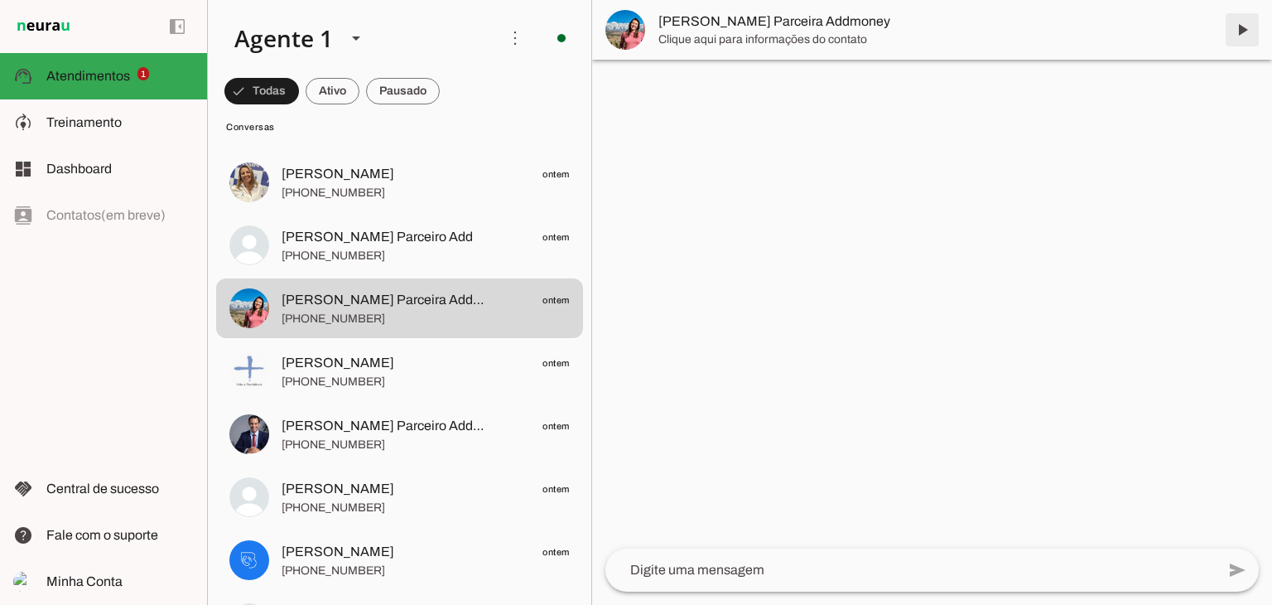
click at [1241, 23] on span at bounding box center [1243, 30] width 40 height 40
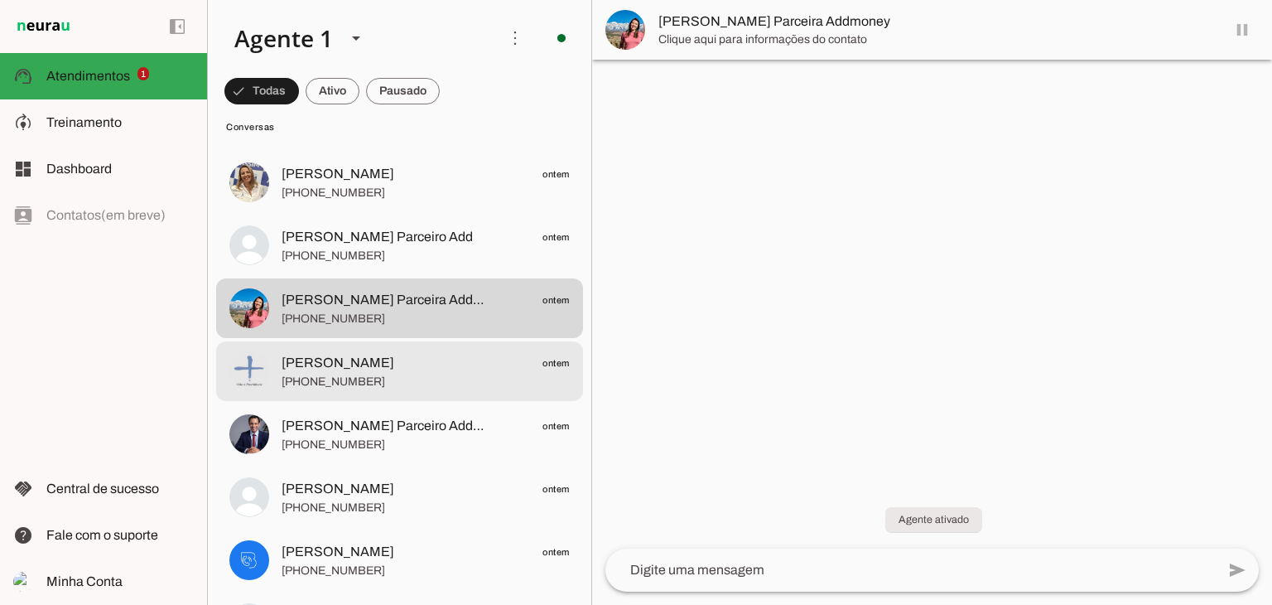
click at [383, 385] on span "[PHONE_NUMBER]" at bounding box center [426, 382] width 288 height 17
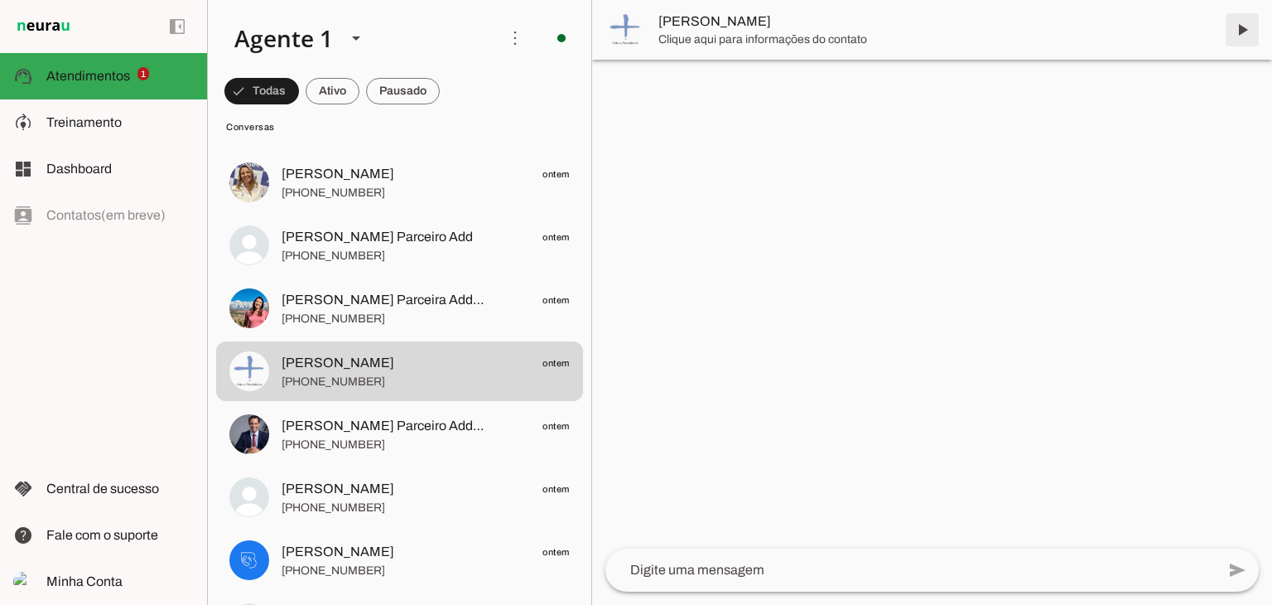
click at [1239, 31] on span at bounding box center [1243, 30] width 40 height 40
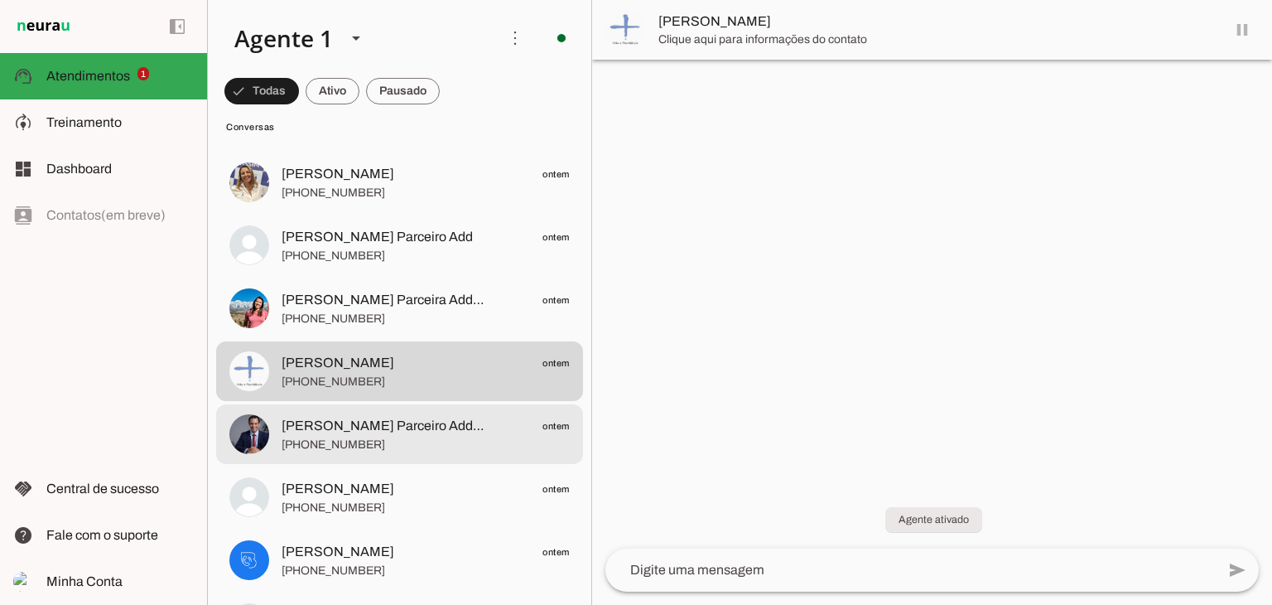
click at [294, 424] on span "[PERSON_NAME] Parceiro Addmoney" at bounding box center [386, 426] width 208 height 20
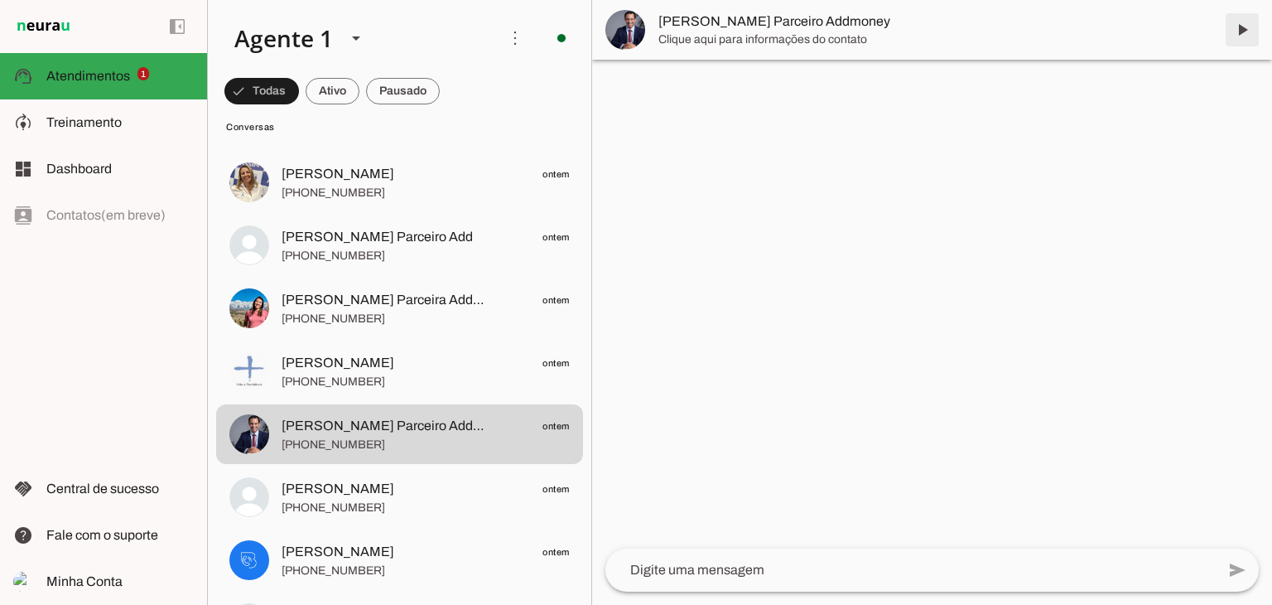
click at [1247, 25] on span at bounding box center [1243, 30] width 40 height 40
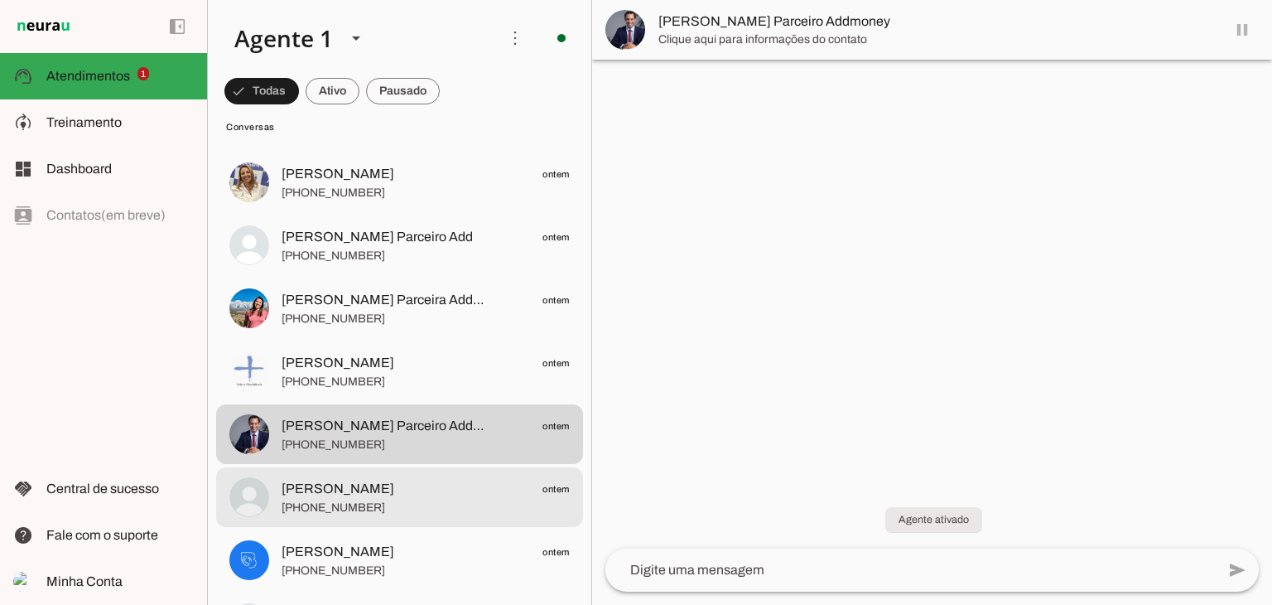
click at [330, 495] on span "[PERSON_NAME]" at bounding box center [338, 489] width 113 height 20
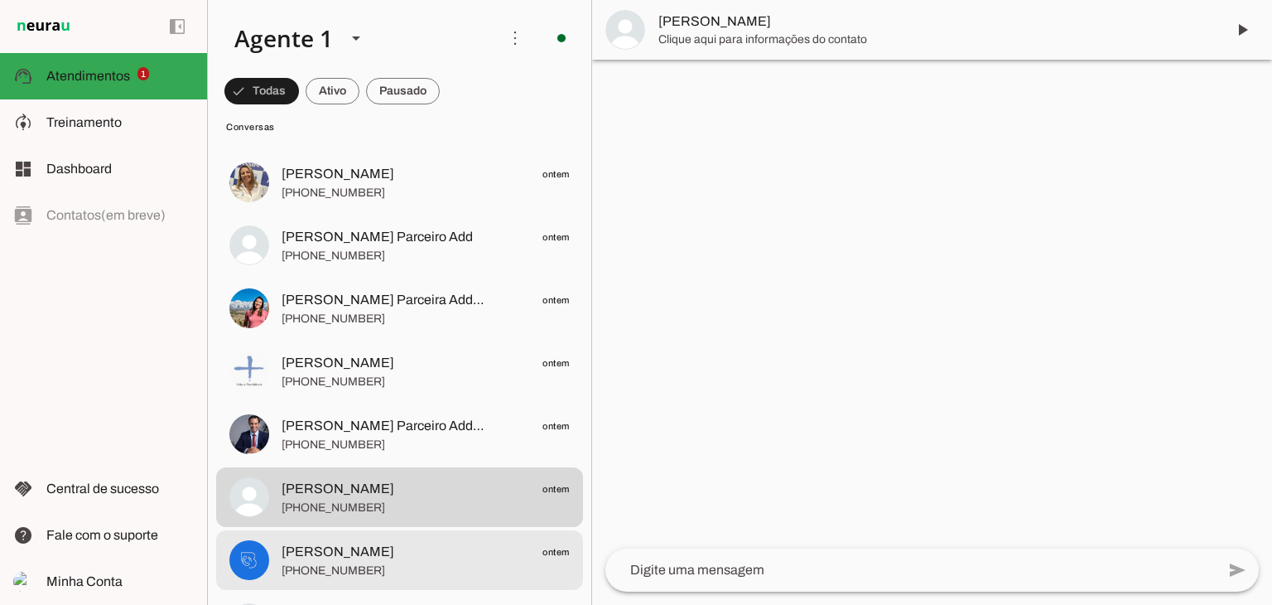
click at [371, 557] on span "[PERSON_NAME] ontem" at bounding box center [426, 552] width 288 height 21
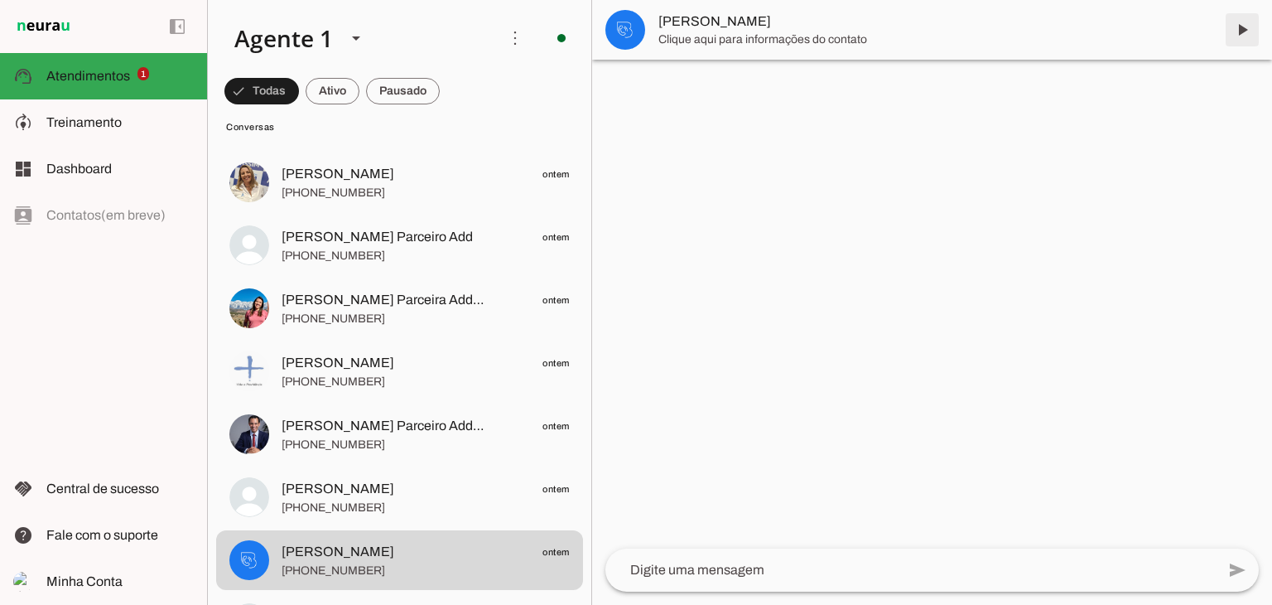
click at [1246, 31] on span at bounding box center [1243, 30] width 40 height 40
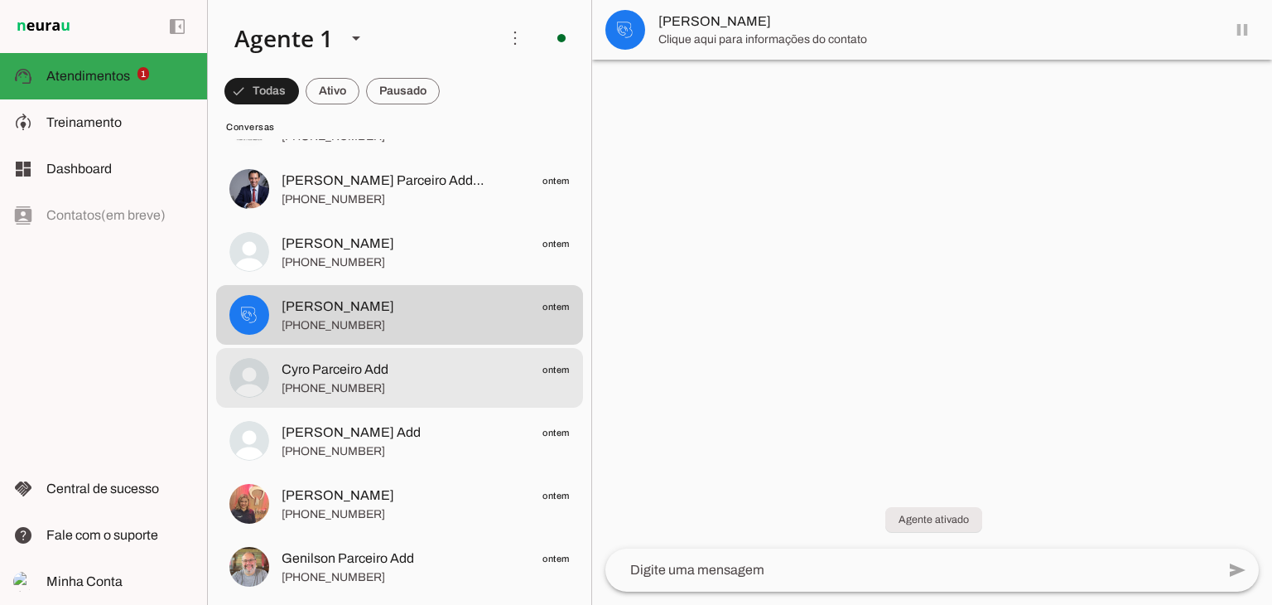
scroll to position [994, 0]
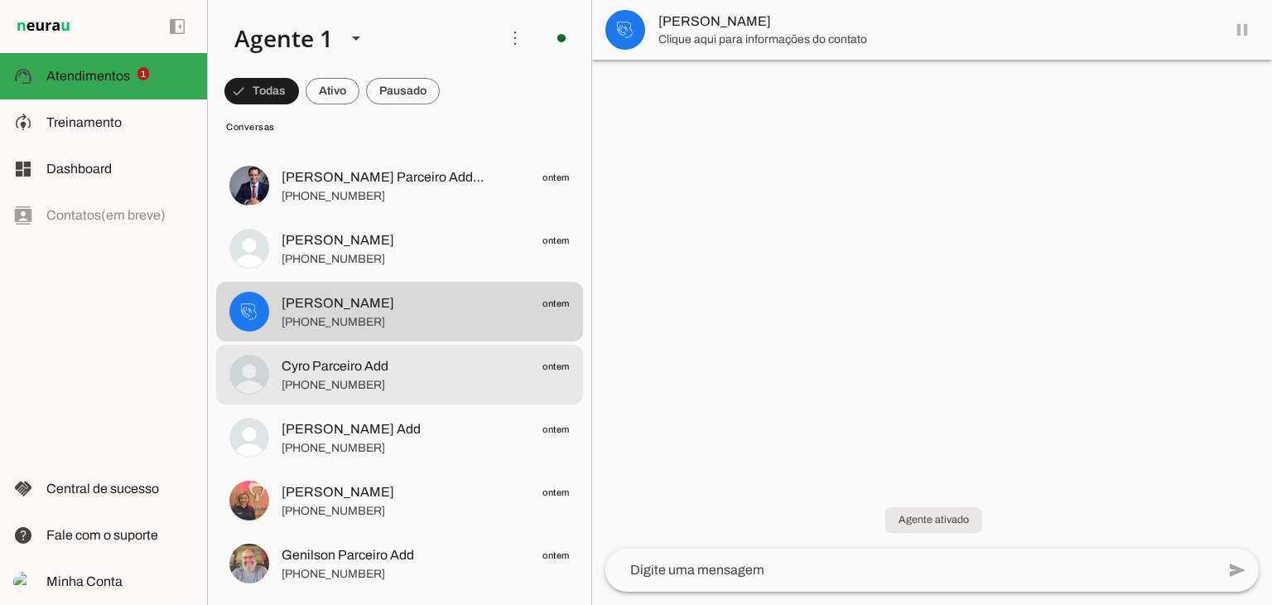
click at [341, 372] on span "Cyro Parceiro Add" at bounding box center [335, 366] width 107 height 20
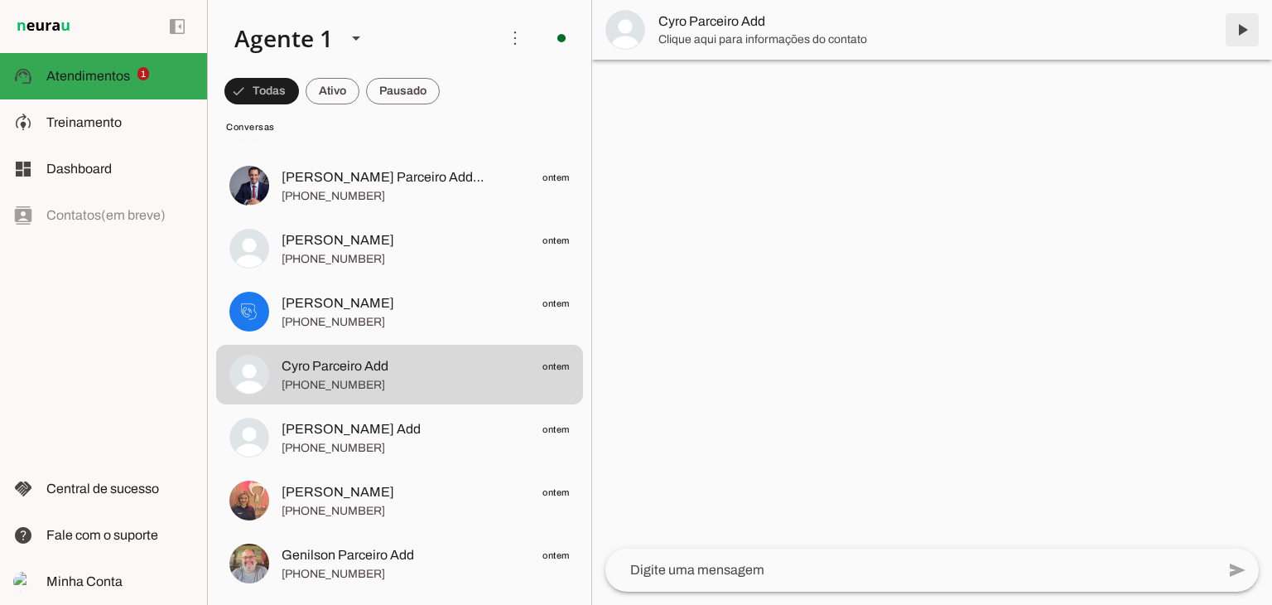
click at [1249, 33] on span at bounding box center [1243, 30] width 40 height 40
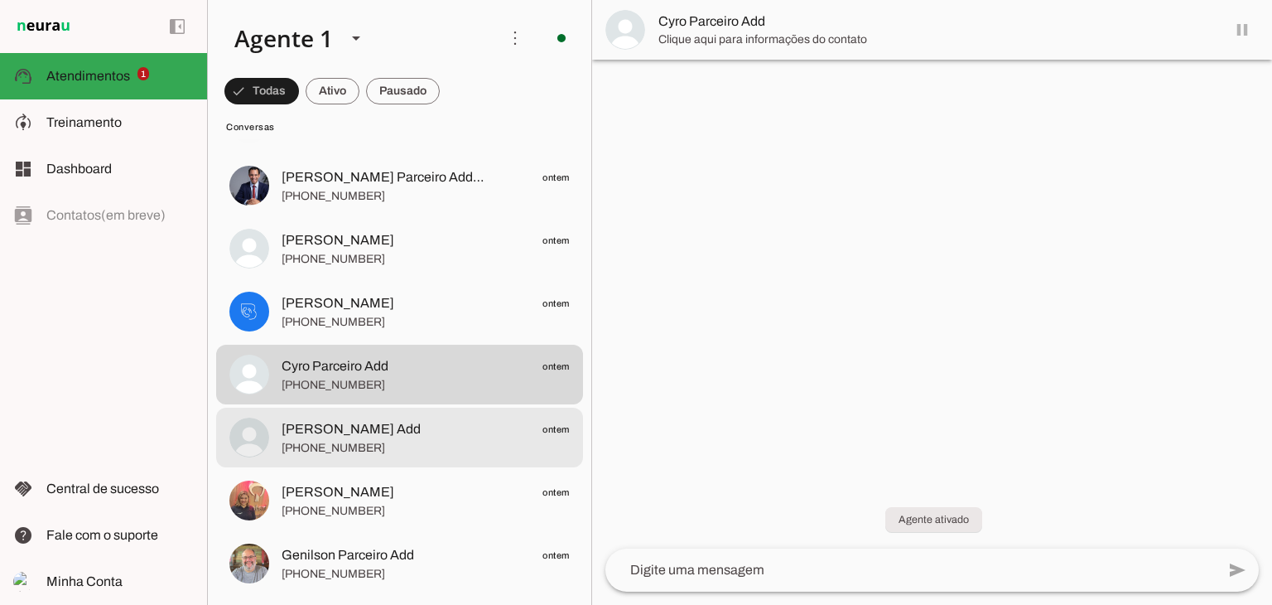
click at [356, 451] on span "[PHONE_NUMBER]" at bounding box center [426, 448] width 288 height 17
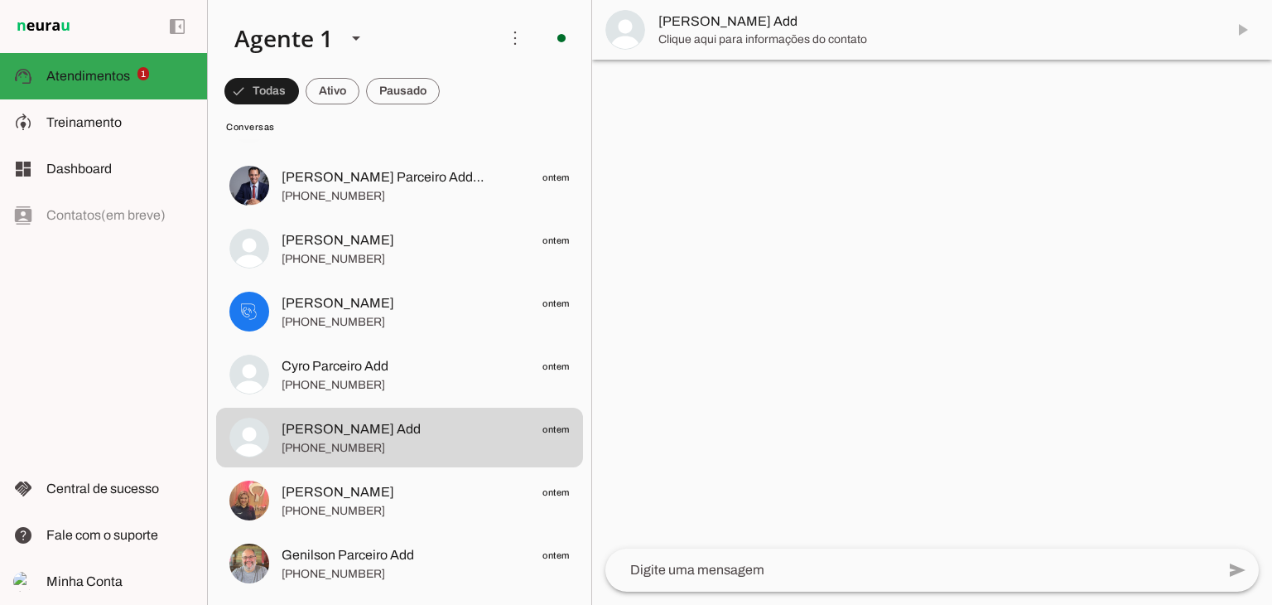
click at [1247, 27] on md-item "[PERSON_NAME] Add" at bounding box center [932, 30] width 680 height 60
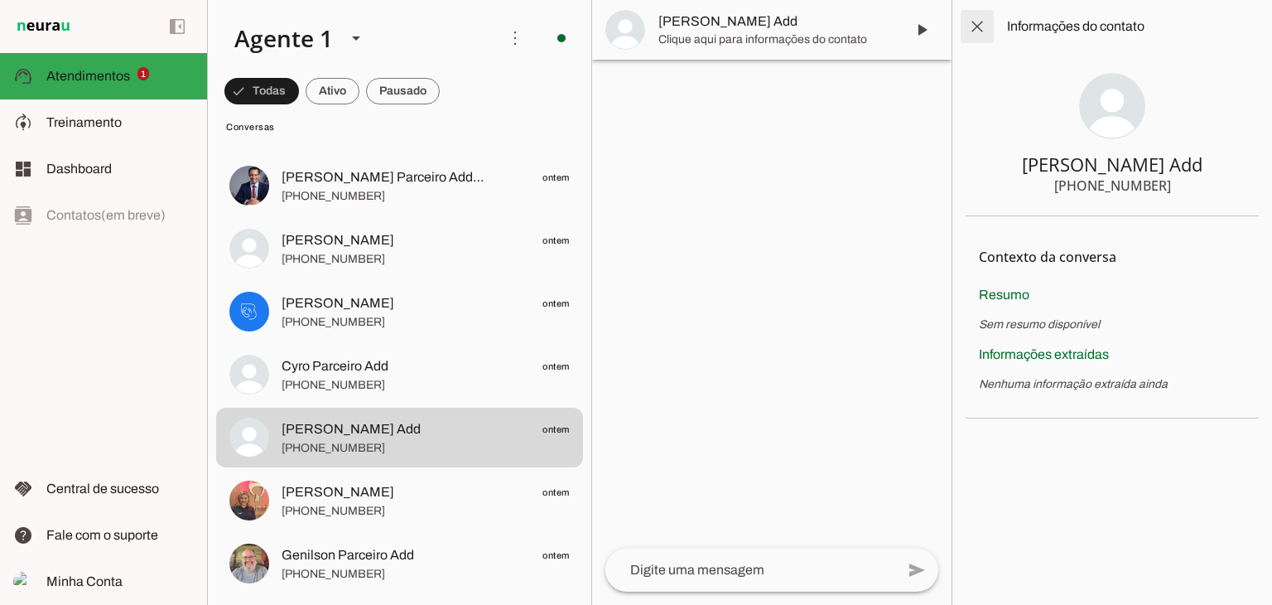
click at [971, 23] on span at bounding box center [977, 27] width 40 height 40
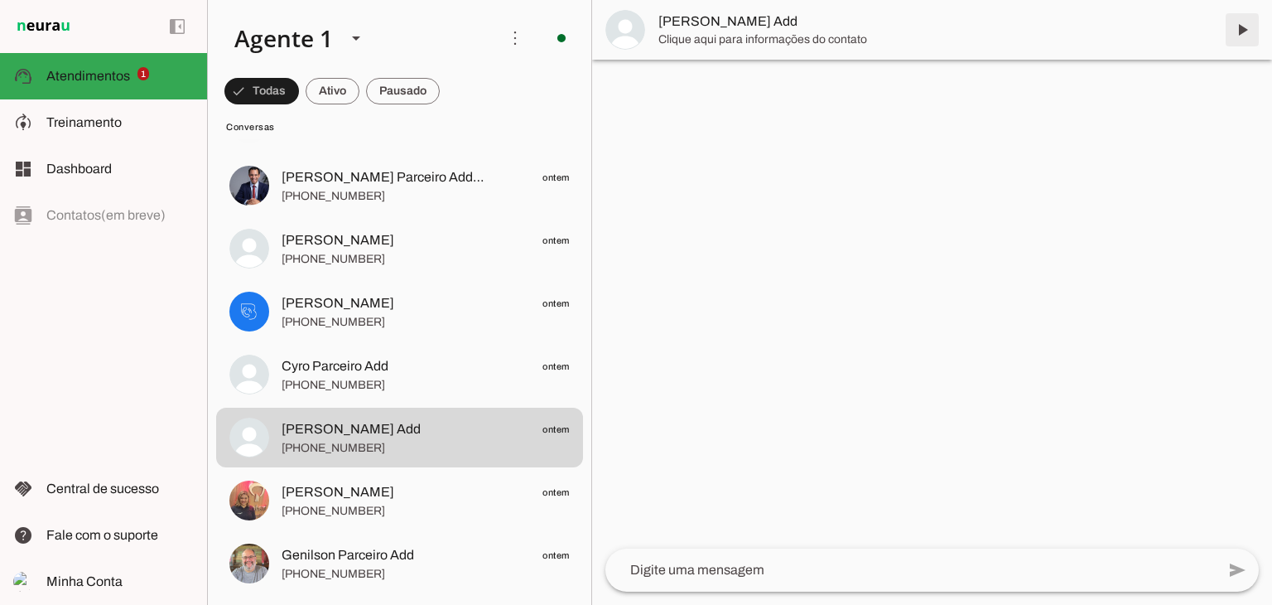
click at [1246, 37] on span at bounding box center [1243, 30] width 40 height 40
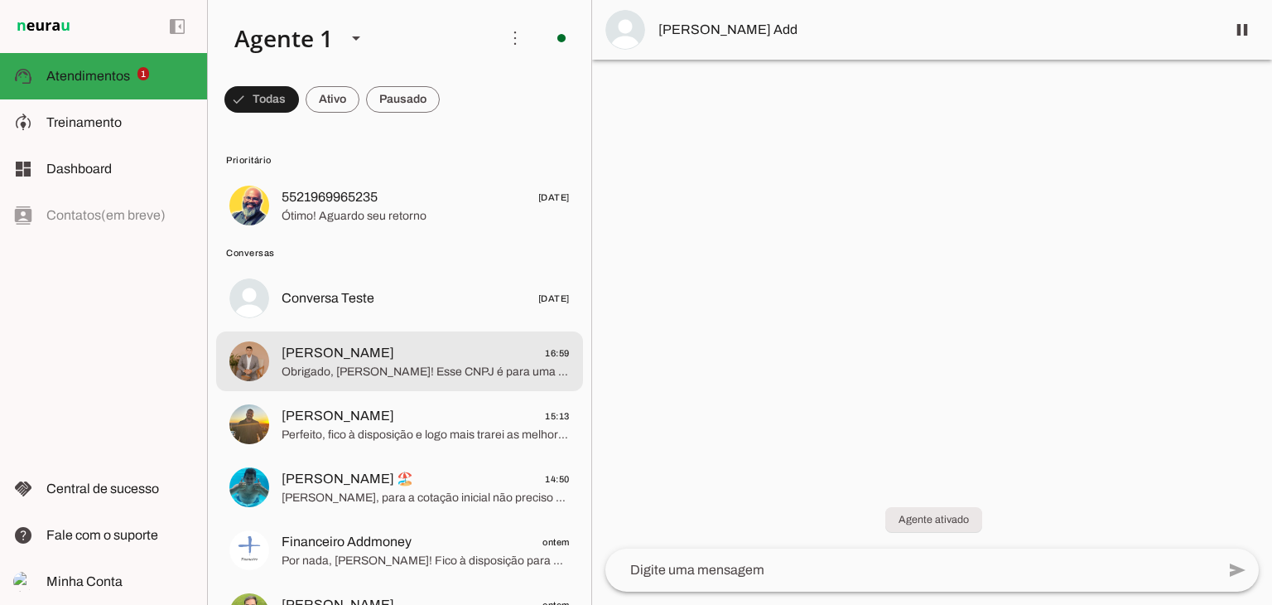
click at [358, 364] on span "Obrigado, [PERSON_NAME]! Esse CNPJ é para uma empresa que não é MEI, certo? Ago…" at bounding box center [426, 372] width 288 height 17
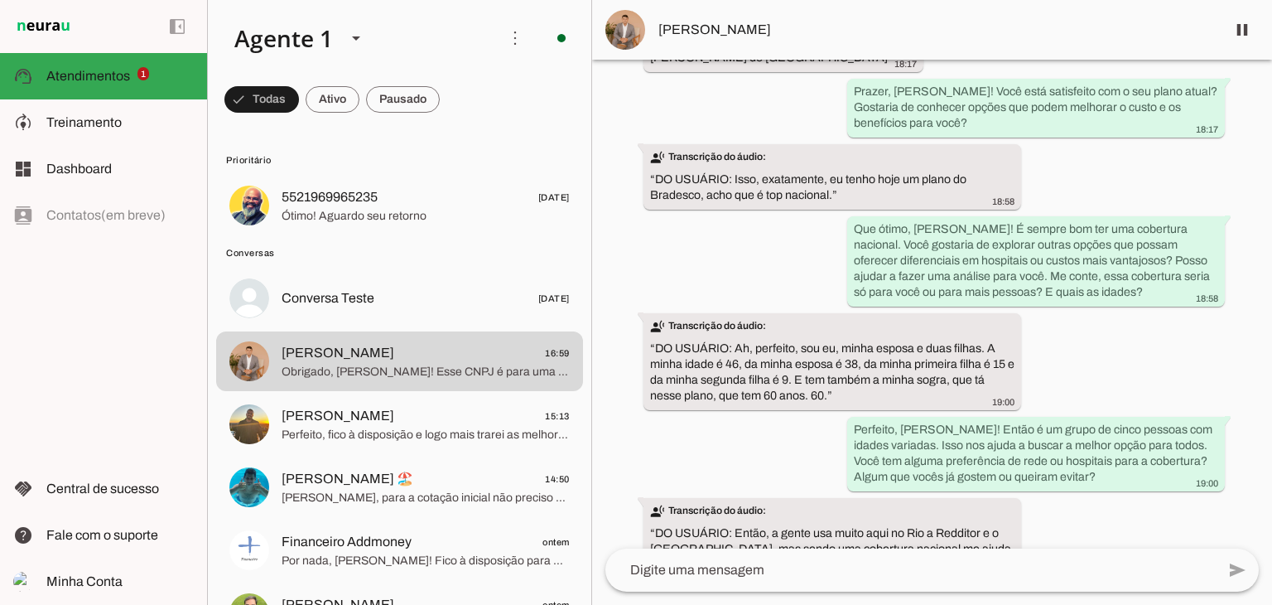
scroll to position [16927, 0]
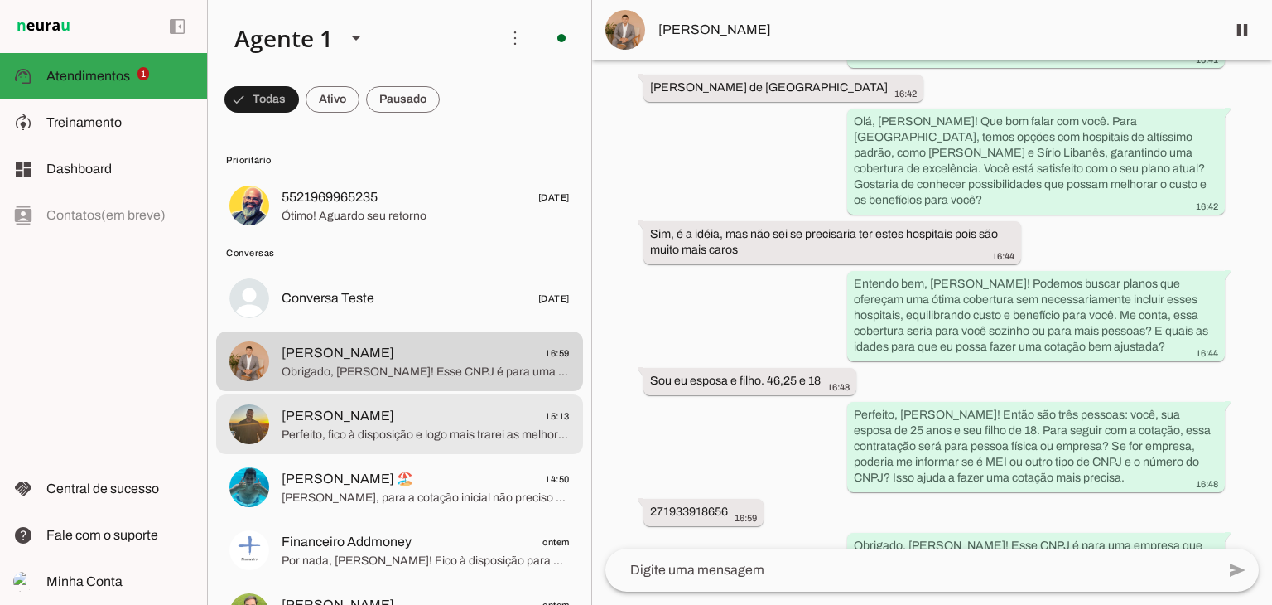
click at [301, 435] on span "Perfeito, fico à disposição e logo mais trarei as melhores opções para vocês. M…" at bounding box center [426, 435] width 288 height 17
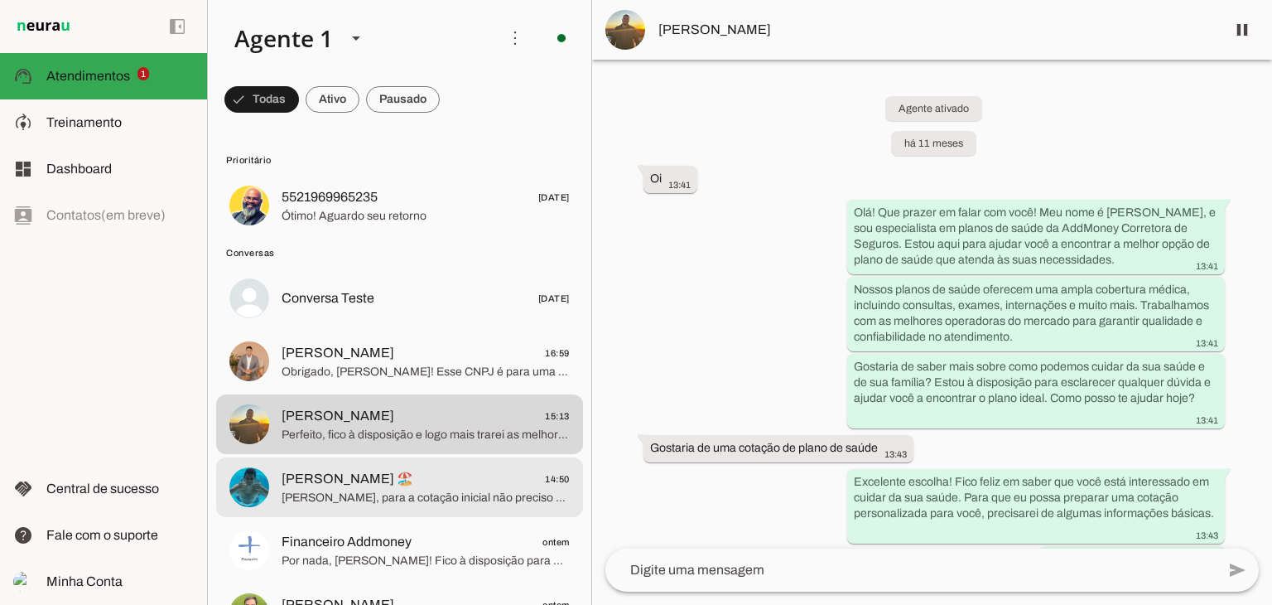
click at [431, 494] on span "[PERSON_NAME], para a cotação inicial não preciso do seu CNPJ agora, mas no mom…" at bounding box center [426, 498] width 288 height 17
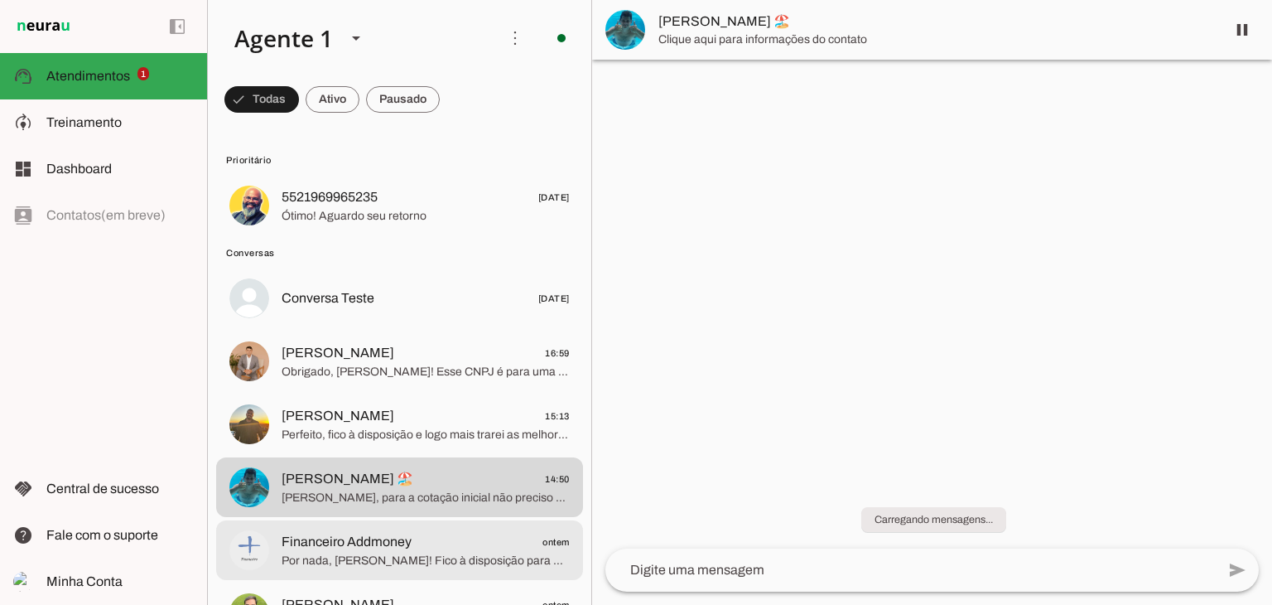
click at [387, 544] on span "Financeiro Addmoney" at bounding box center [347, 542] width 130 height 20
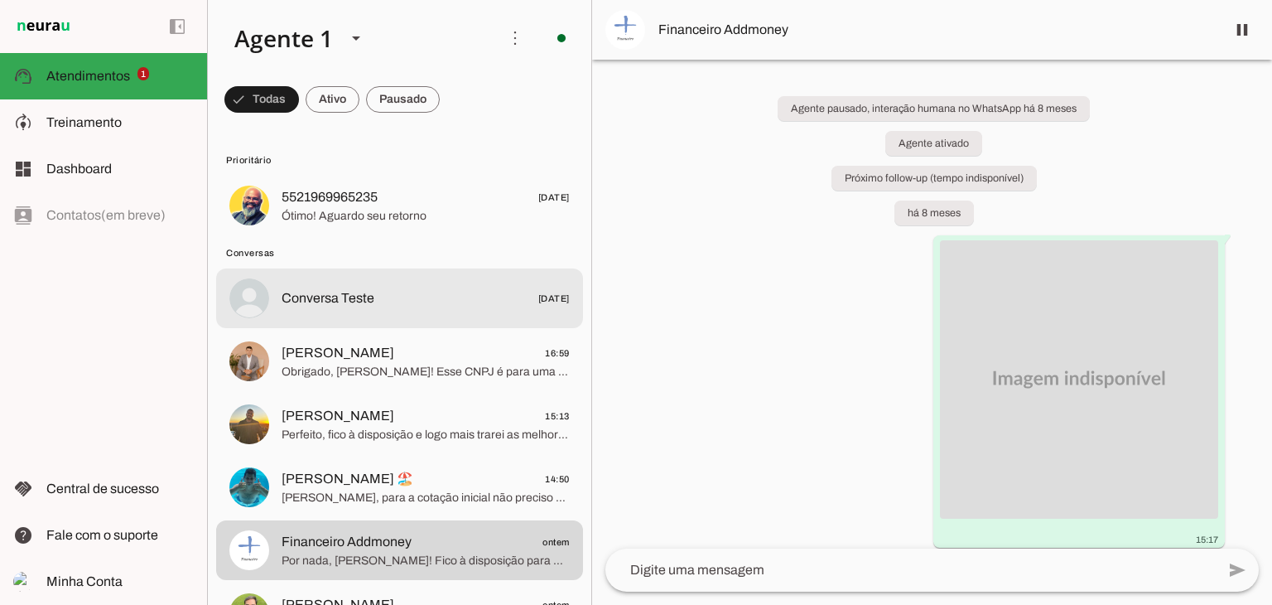
click at [374, 292] on span "Conversa Teste [DATE]" at bounding box center [426, 298] width 288 height 21
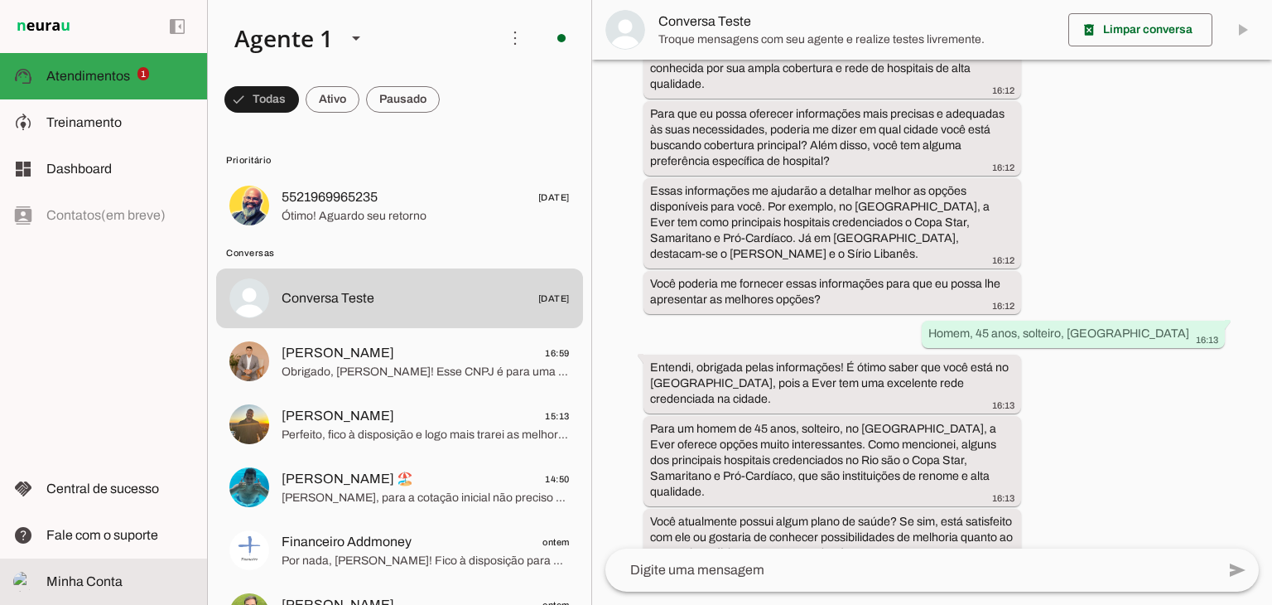
click at [129, 568] on md-item "Minha Conta Minha Conta" at bounding box center [103, 581] width 207 height 46
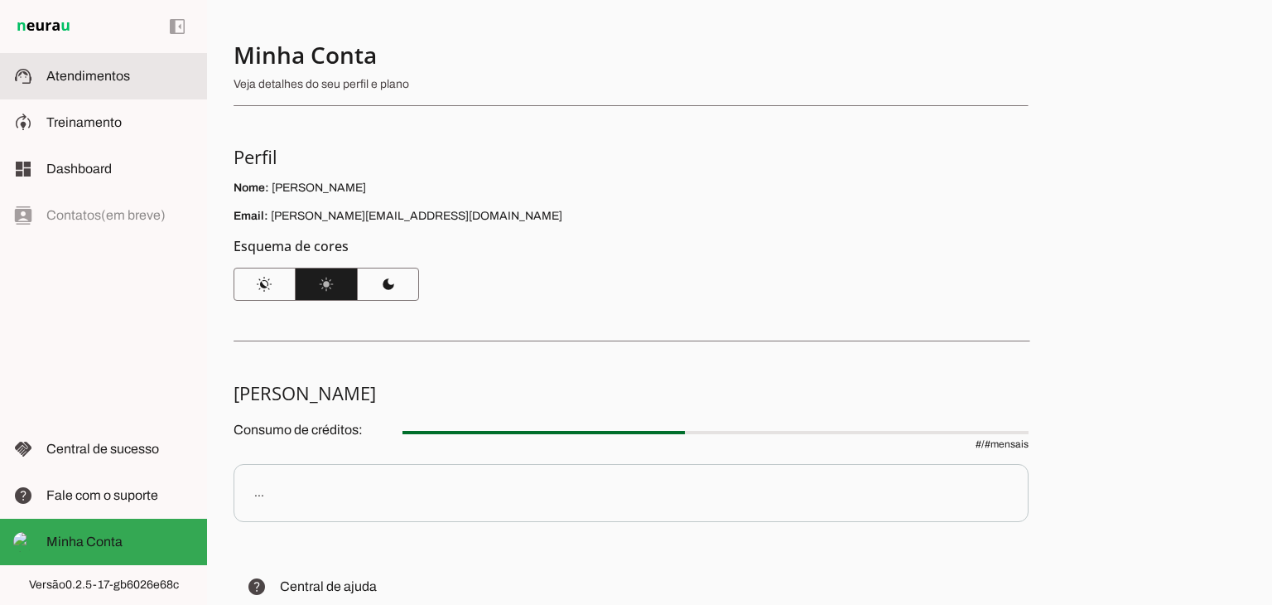
click at [70, 54] on md-item "support_agent Atendimentos Atendimentos" at bounding box center [103, 76] width 207 height 46
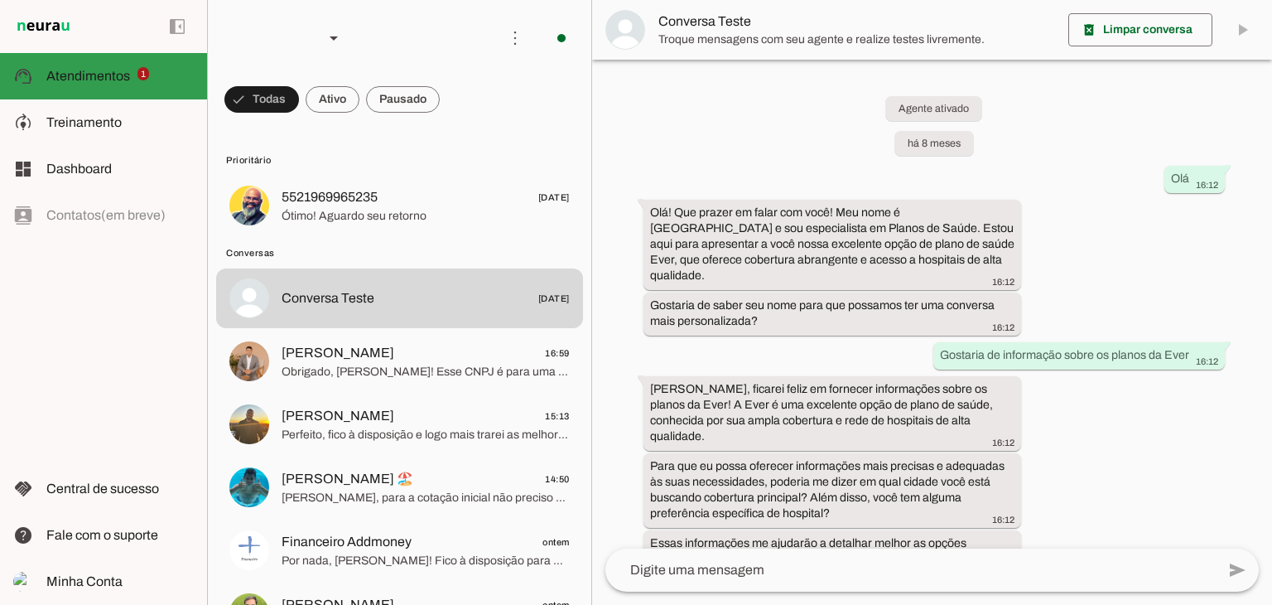
scroll to position [352, 0]
